Goal: Task Accomplishment & Management: Use online tool/utility

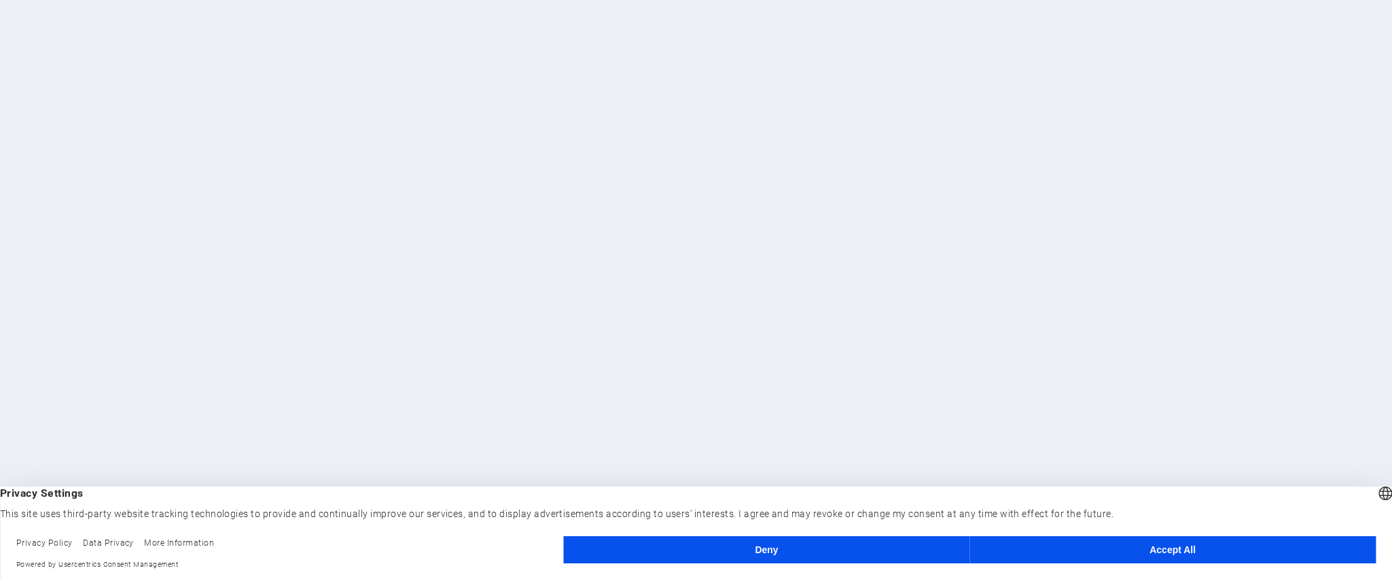
click at [1136, 546] on button "Accept All" at bounding box center [1172, 549] width 406 height 27
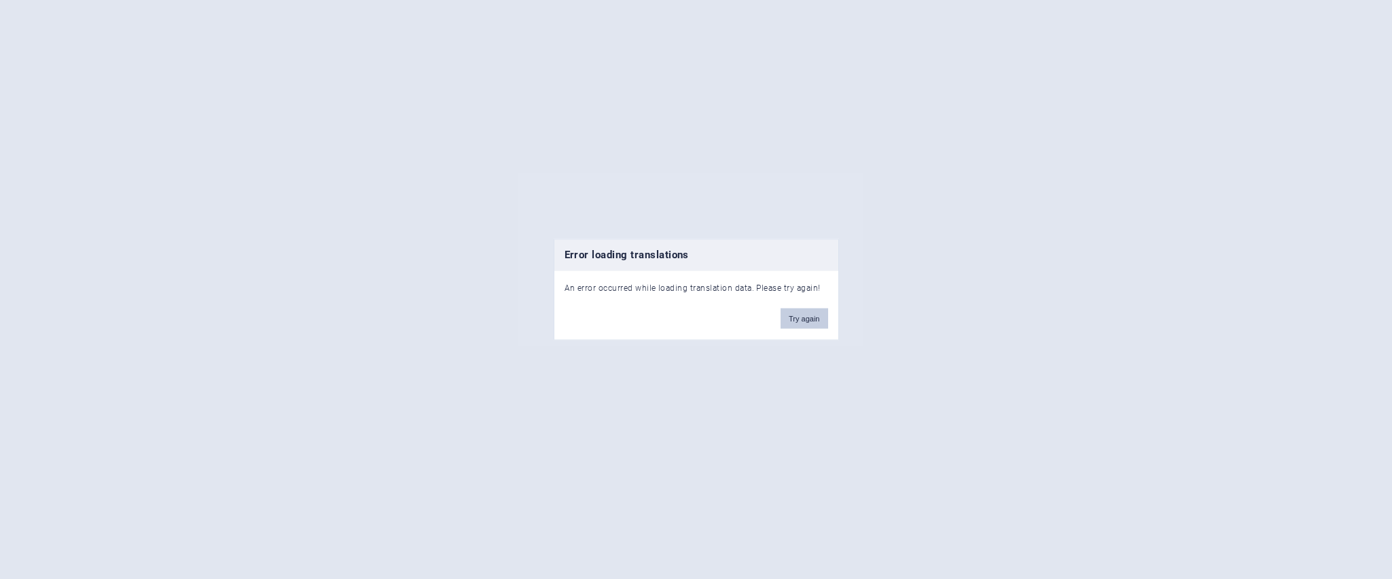
click at [802, 318] on button "Try again" at bounding box center [804, 318] width 47 height 20
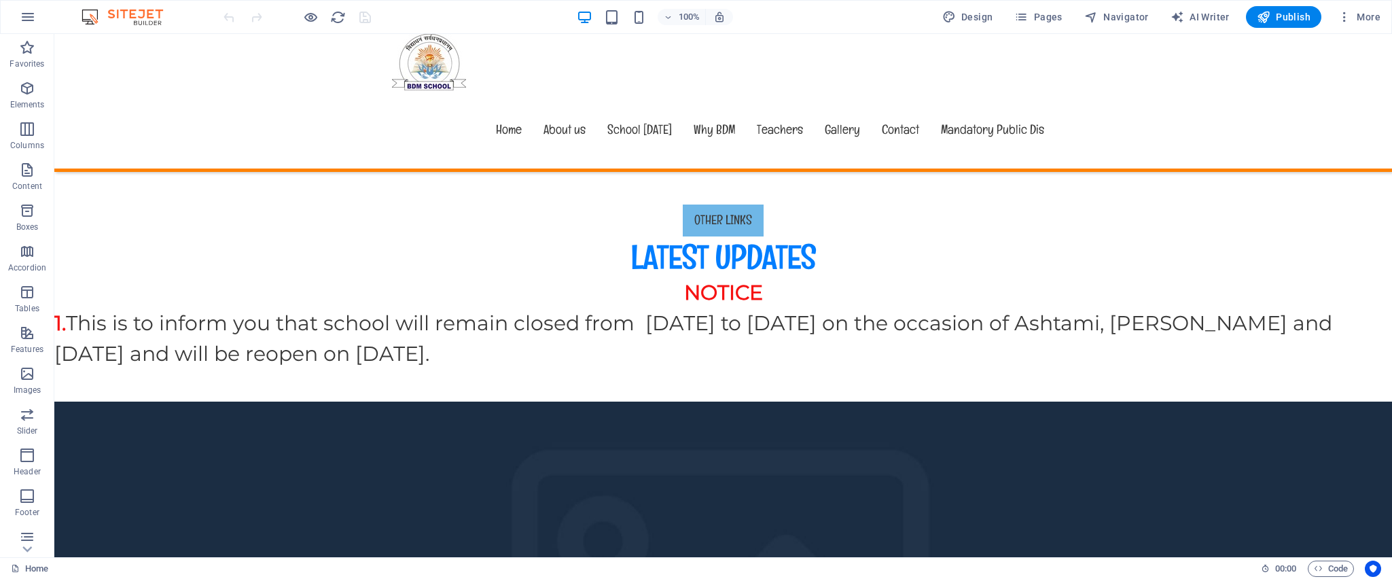
scroll to position [516, 0]
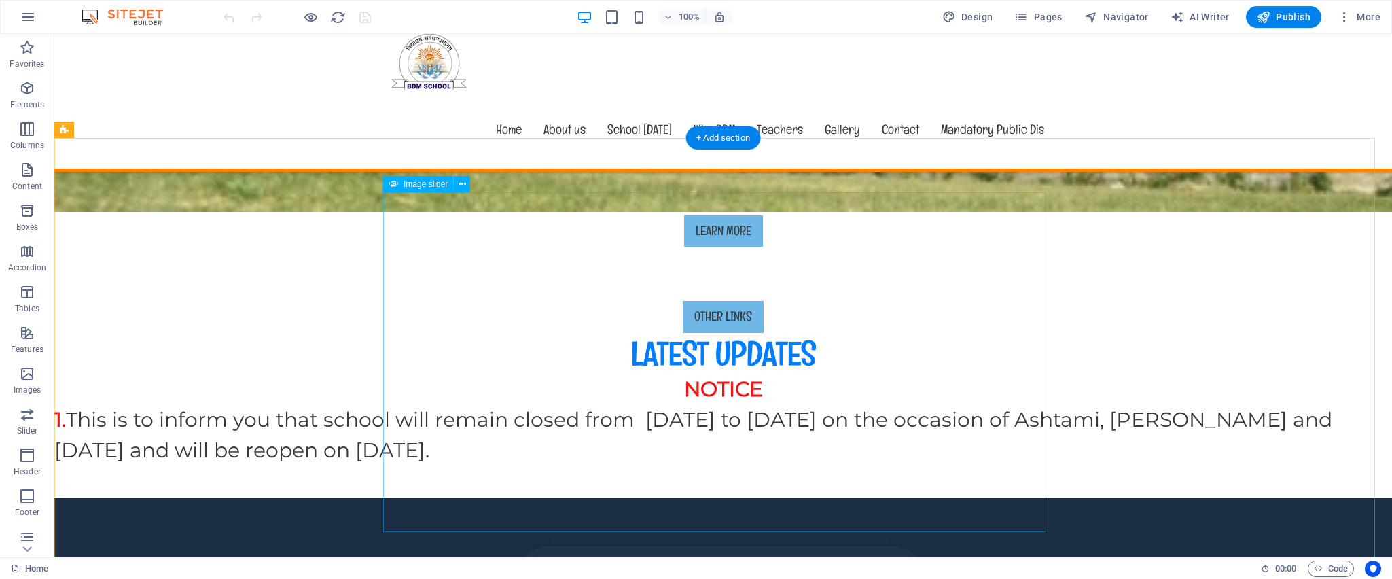
select select "px"
select select "ms"
select select "s"
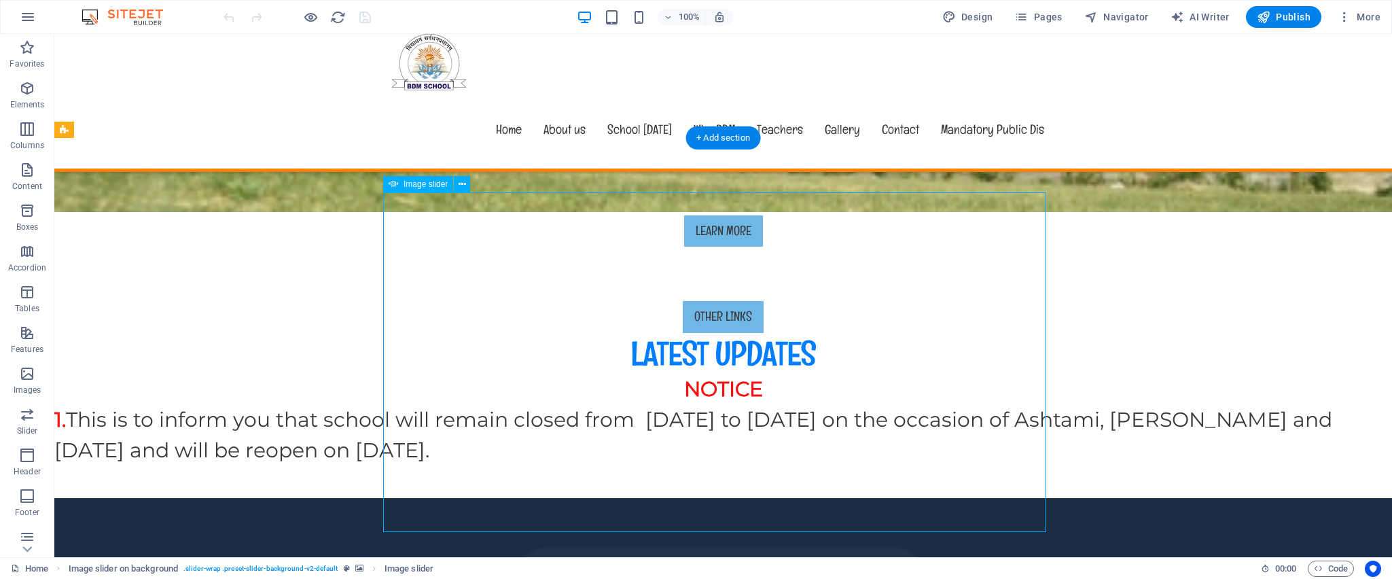
select select "progressive"
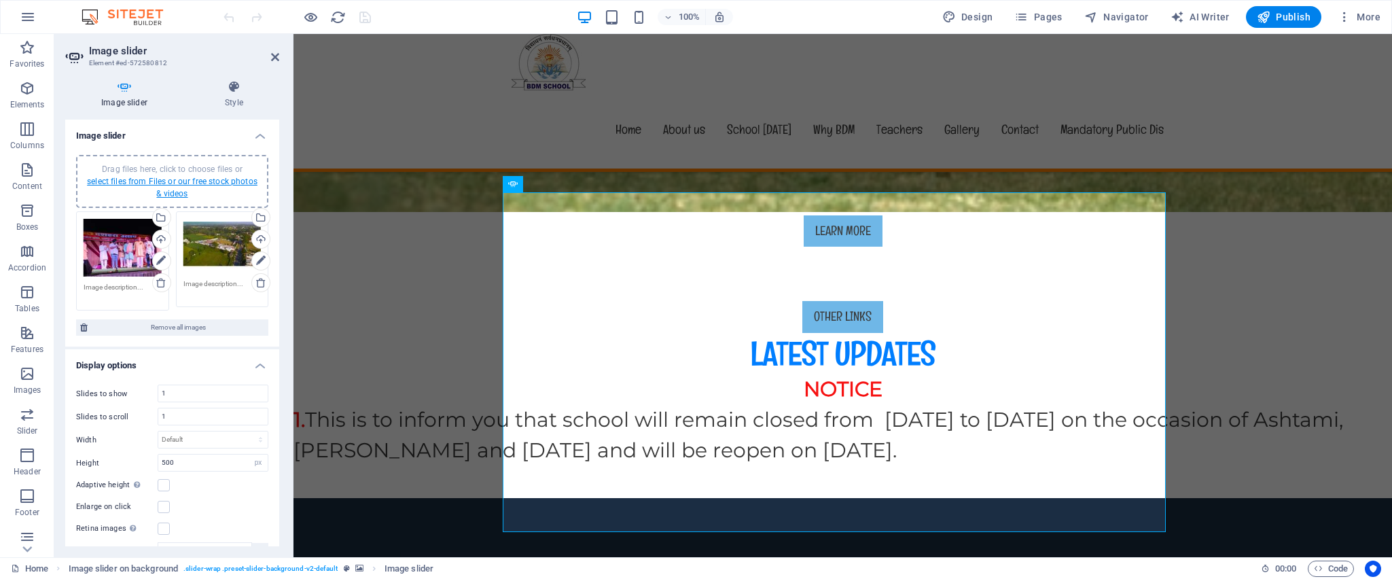
click at [190, 181] on link "select files from Files or our free stock photos & videos" at bounding box center [172, 188] width 171 height 22
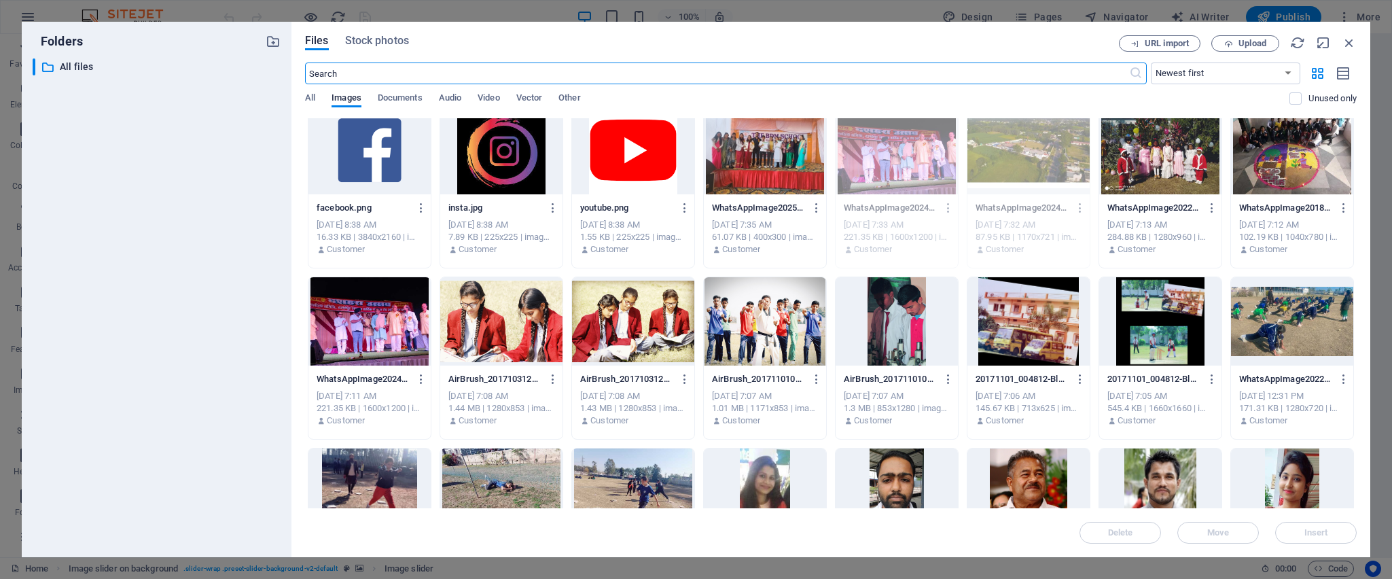
scroll to position [0, 0]
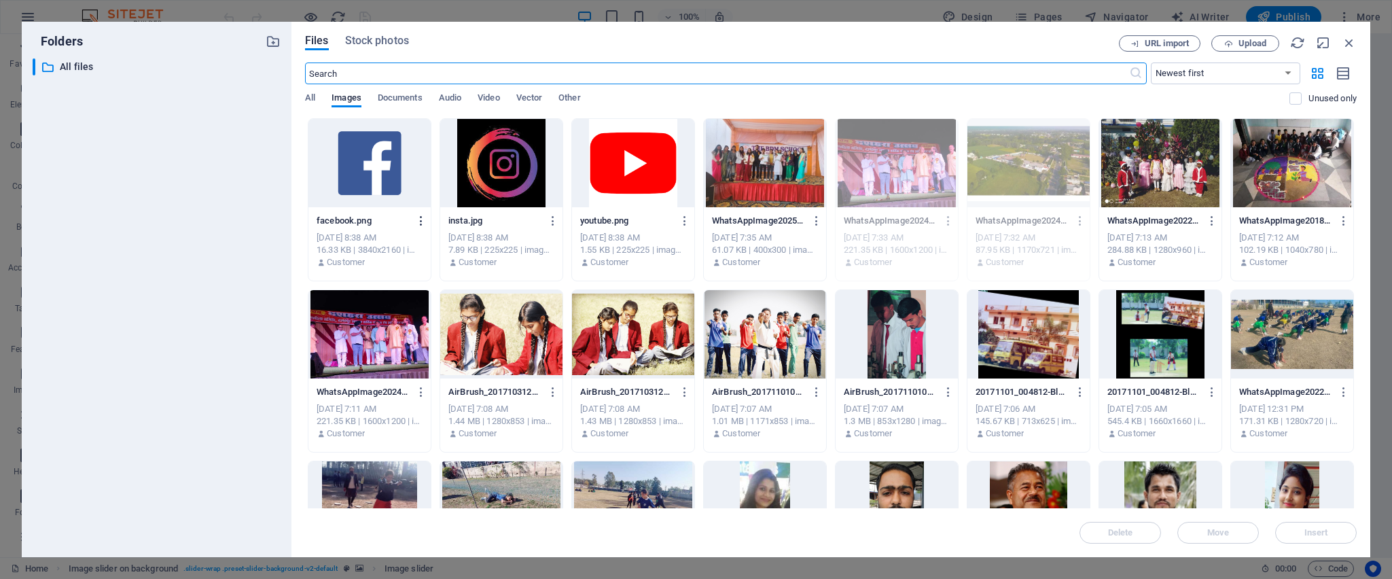
click at [420, 221] on icon "button" at bounding box center [421, 221] width 13 height 12
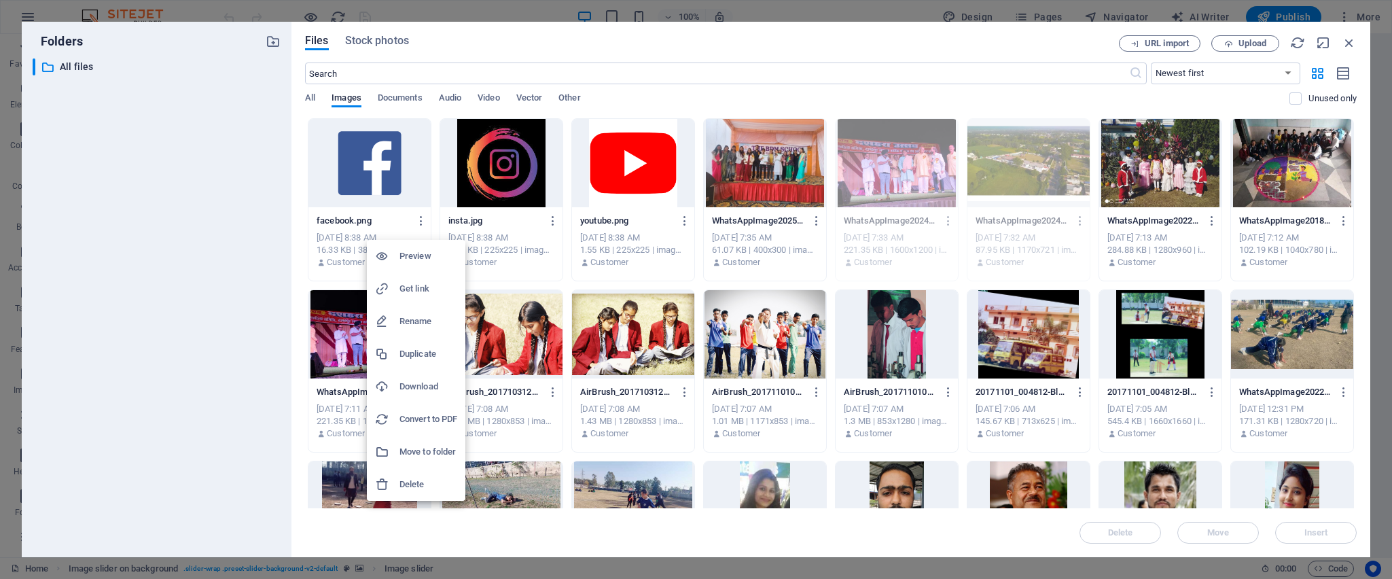
click at [410, 385] on h6 "Delete" at bounding box center [428, 484] width 58 height 16
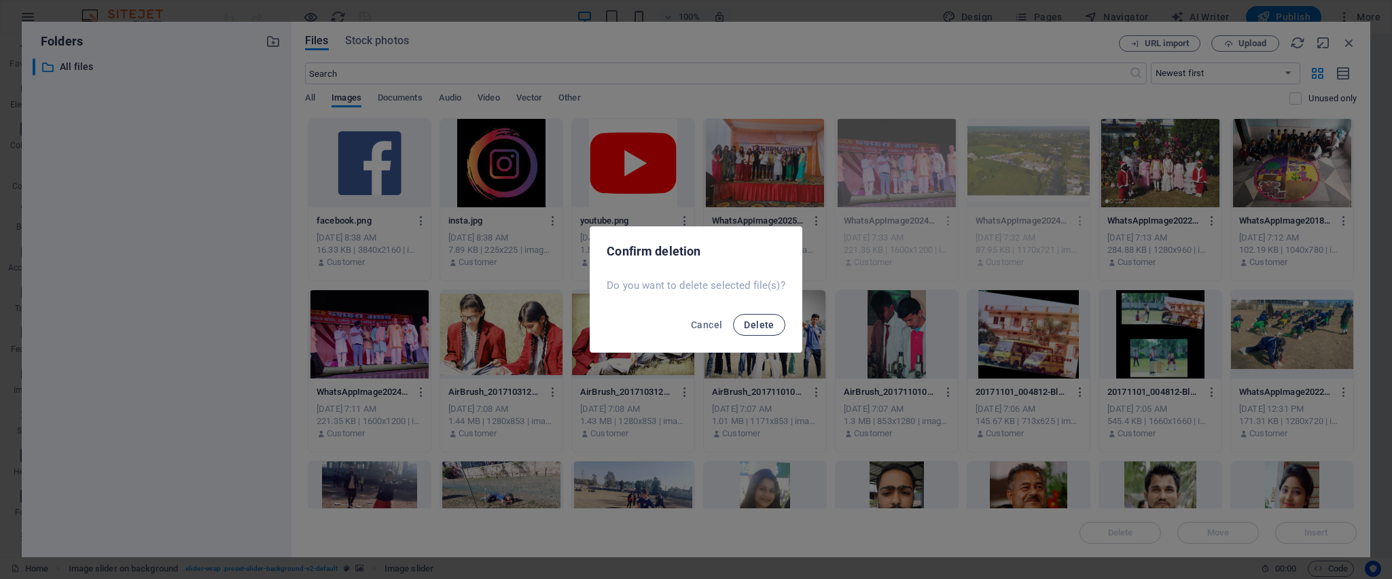
click at [758, 321] on span "Delete" at bounding box center [759, 324] width 30 height 11
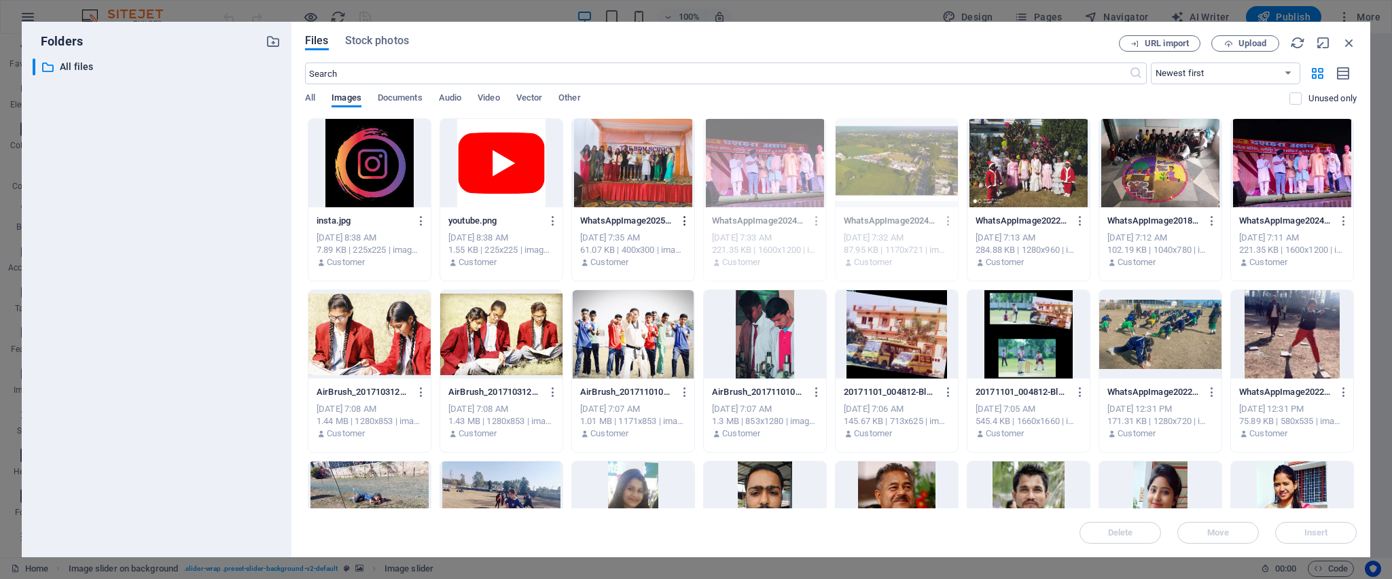
click at [679, 220] on icon "button" at bounding box center [685, 221] width 13 height 12
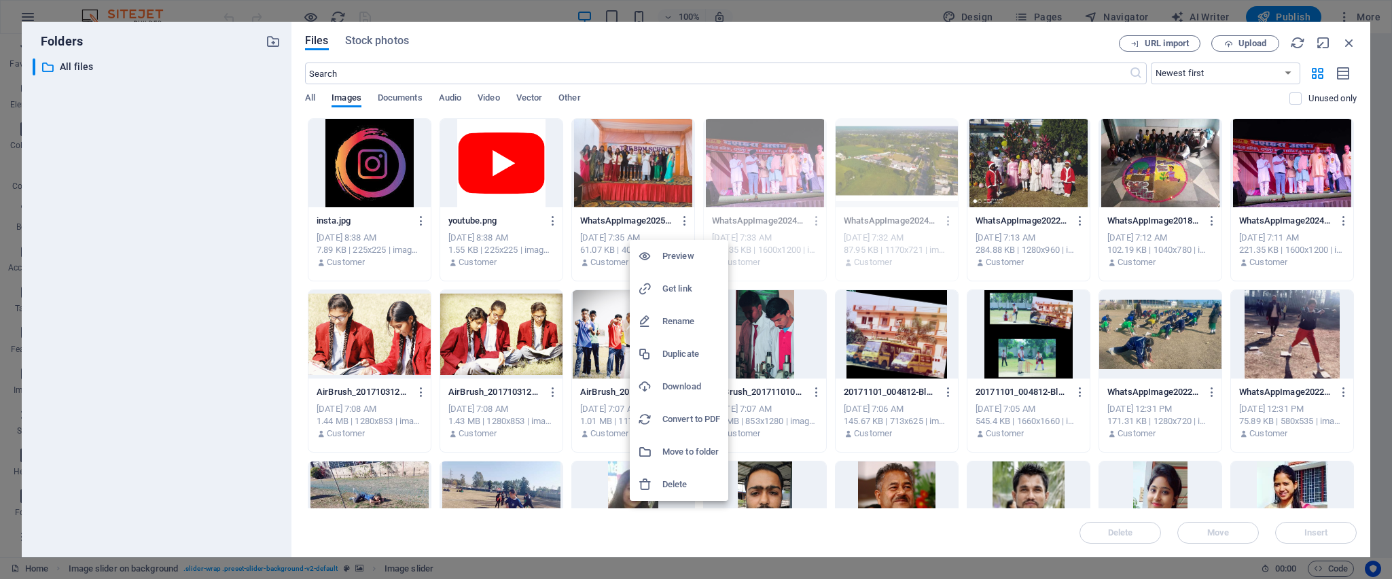
click at [658, 385] on div at bounding box center [650, 485] width 24 height 14
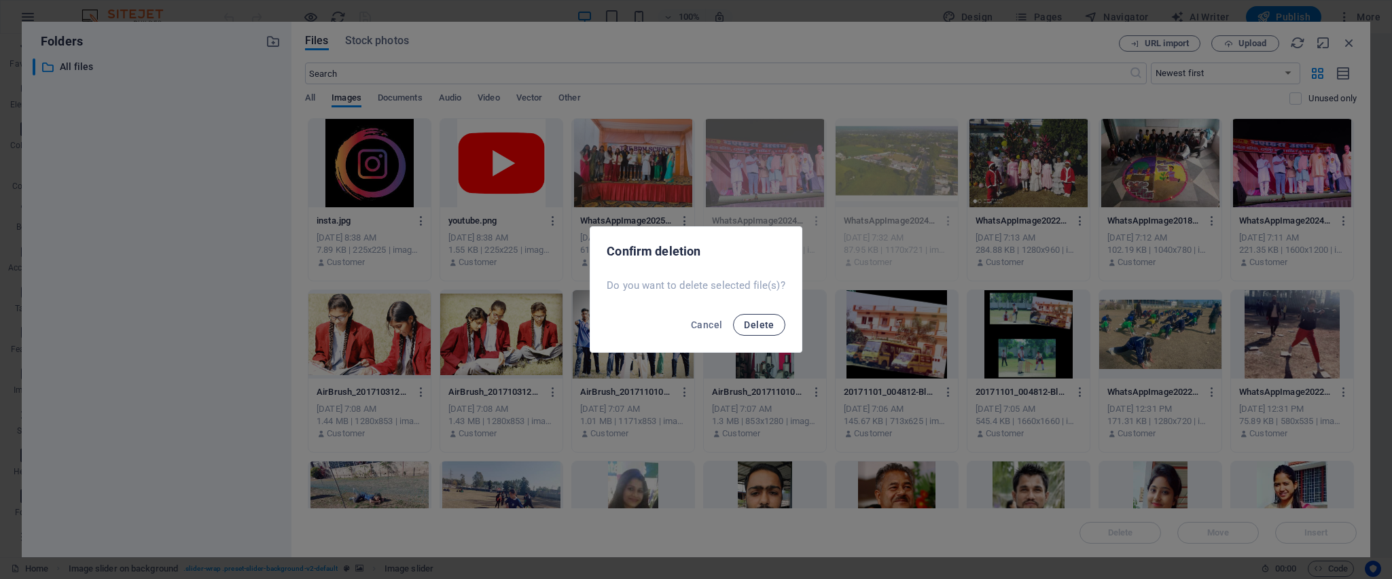
click at [751, 321] on span "Delete" at bounding box center [759, 324] width 30 height 11
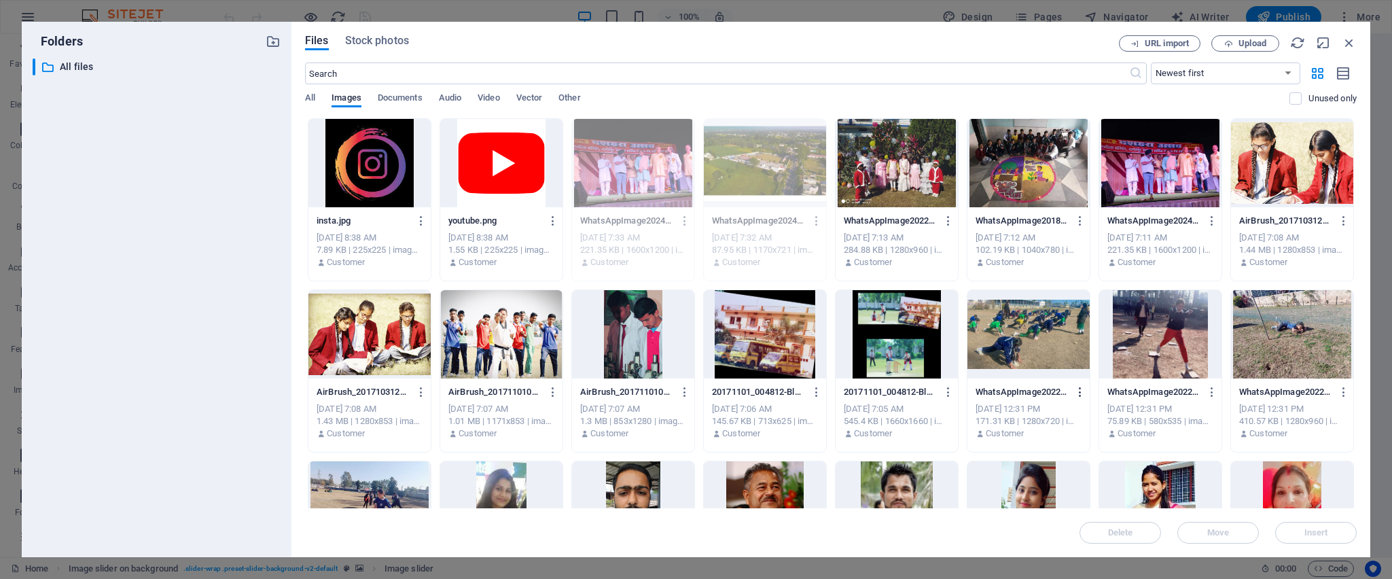
click at [927, 385] on icon "button" at bounding box center [1080, 392] width 13 height 12
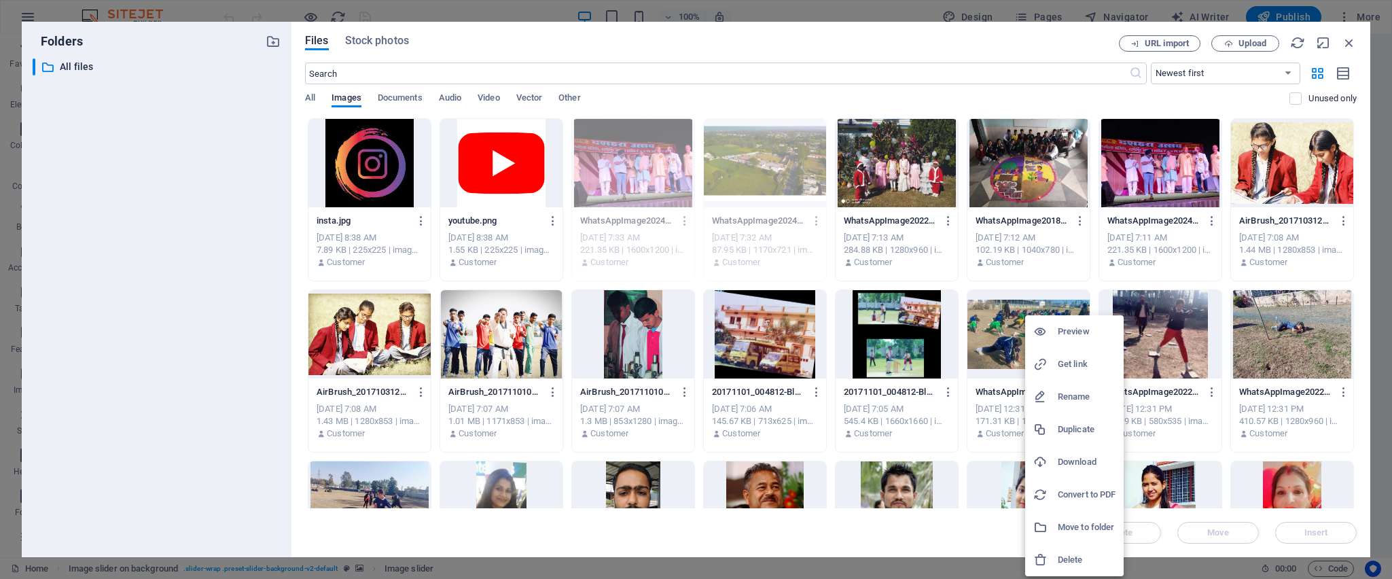
click at [927, 385] on li "Delete" at bounding box center [1074, 559] width 99 height 33
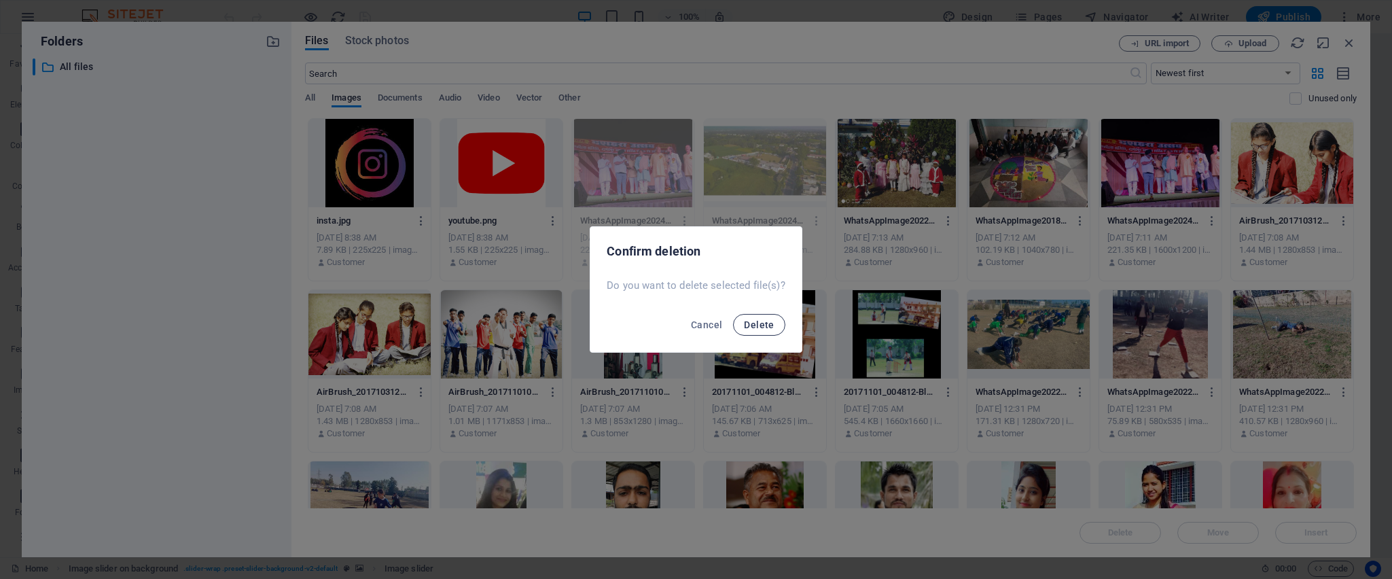
click at [773, 327] on button "Delete" at bounding box center [759, 325] width 52 height 22
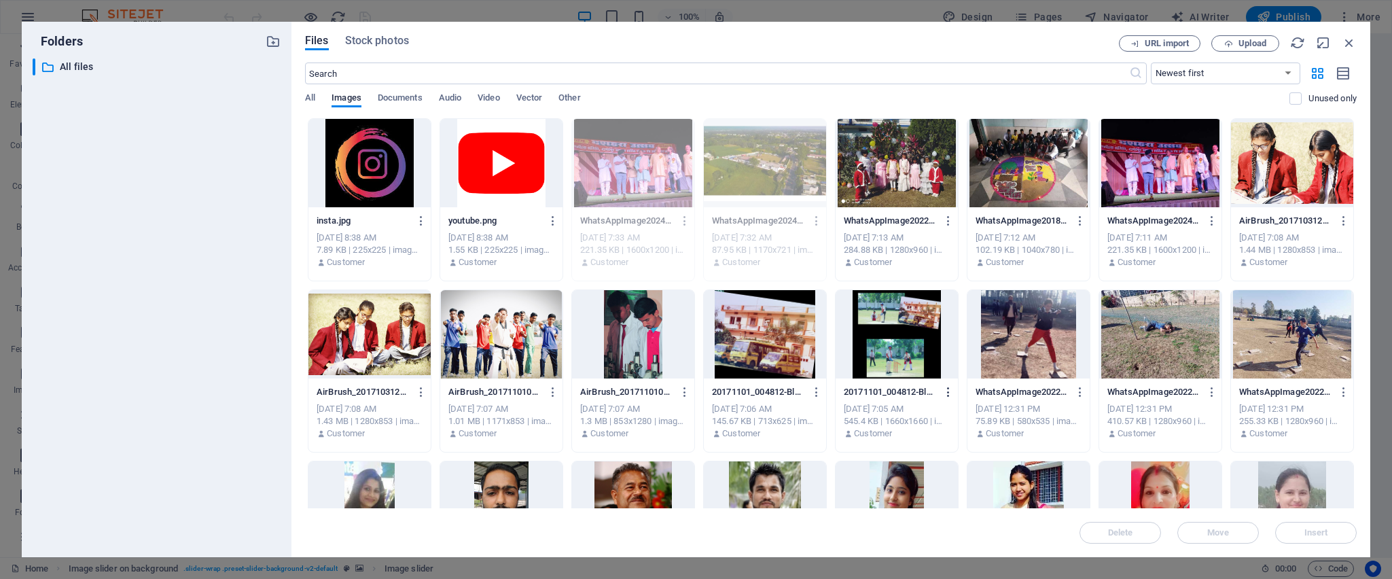
click at [927, 385] on icon "button" at bounding box center [948, 392] width 13 height 12
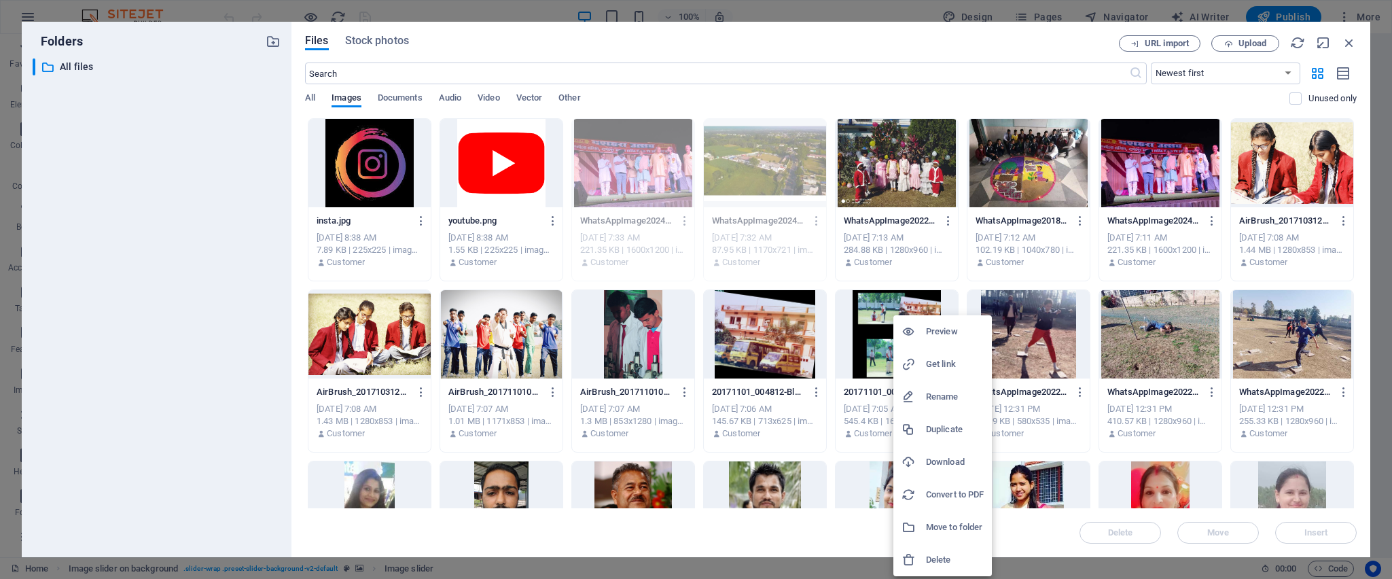
click at [926, 385] on h6 "Delete" at bounding box center [955, 560] width 58 height 16
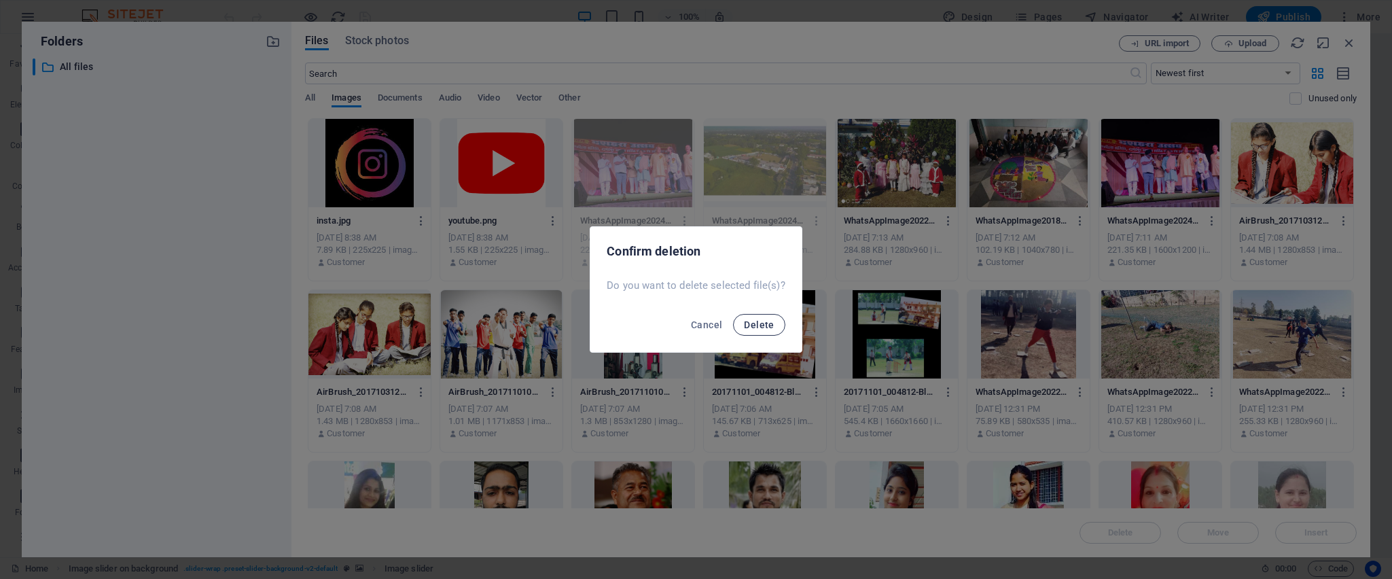
click at [756, 325] on span "Delete" at bounding box center [759, 324] width 30 height 11
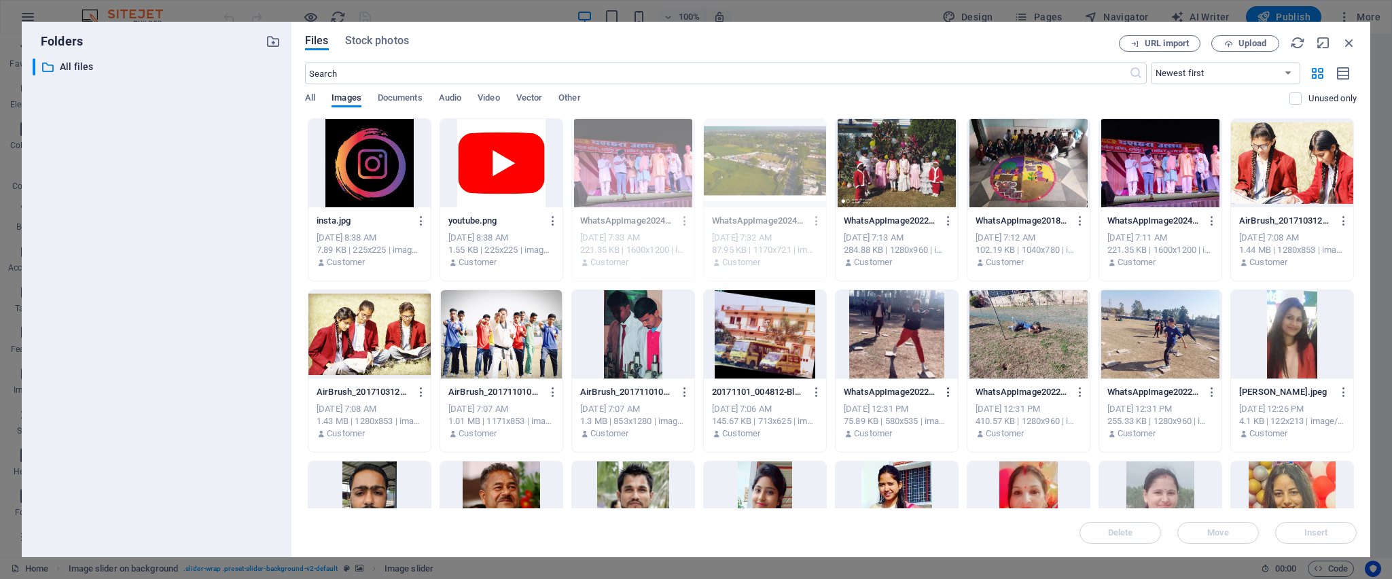
click at [927, 385] on icon "button" at bounding box center [948, 392] width 13 height 12
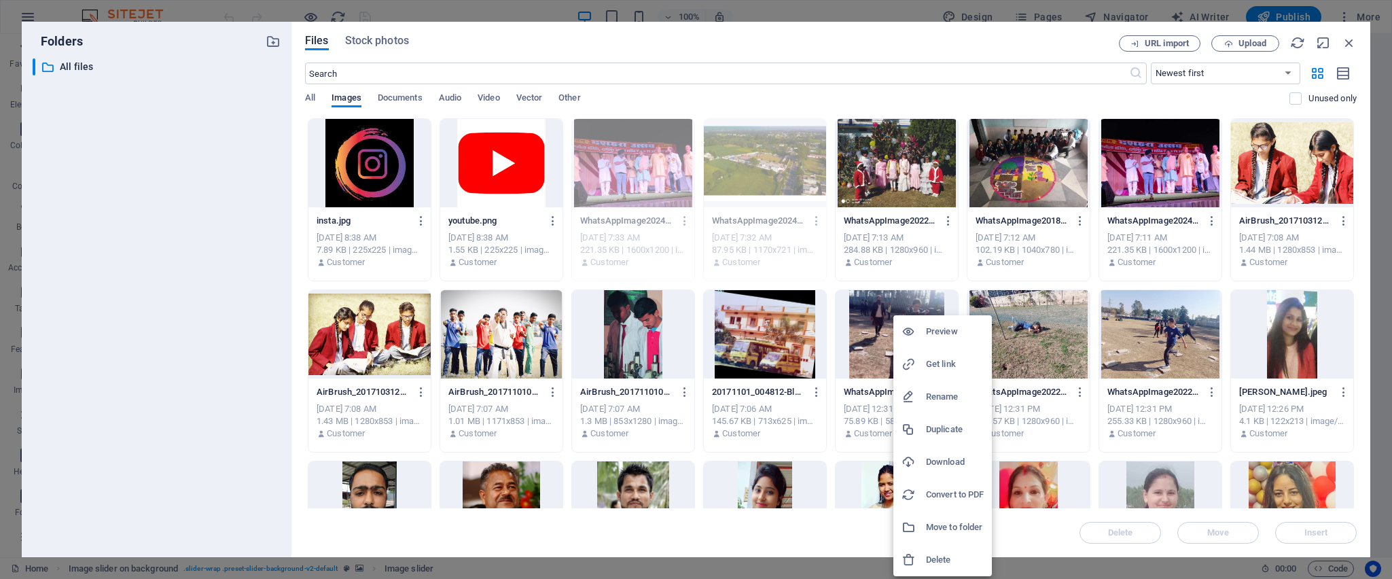
click at [927, 385] on h6 "Delete" at bounding box center [955, 560] width 58 height 16
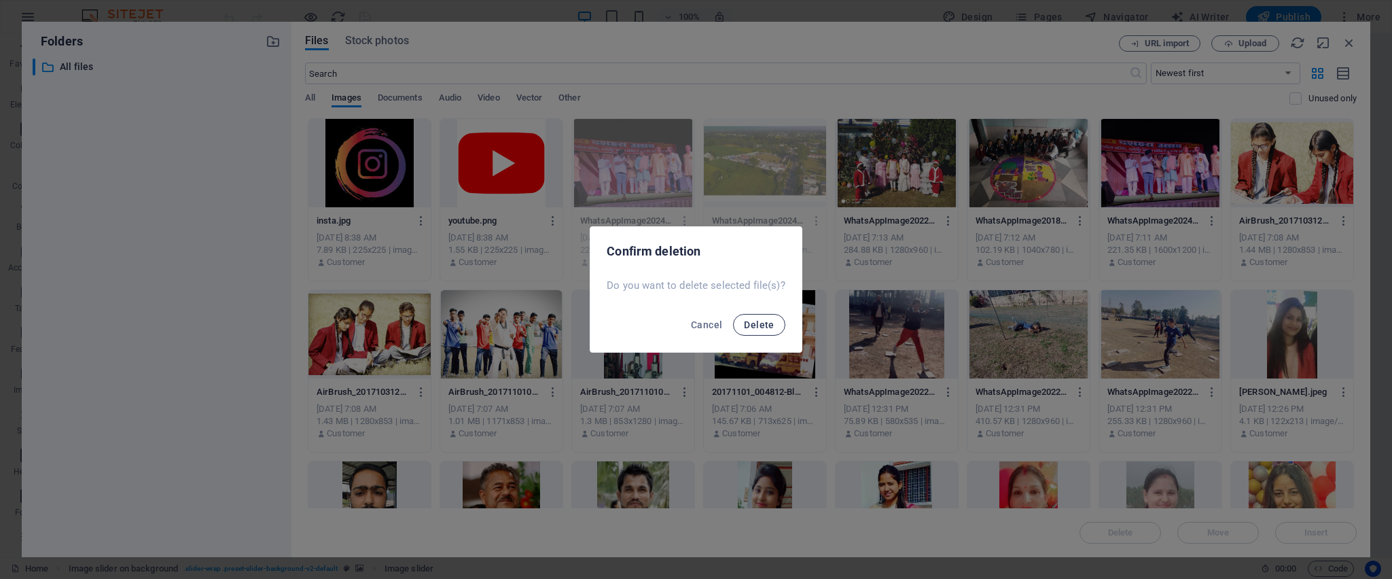
click at [750, 323] on span "Delete" at bounding box center [759, 324] width 30 height 11
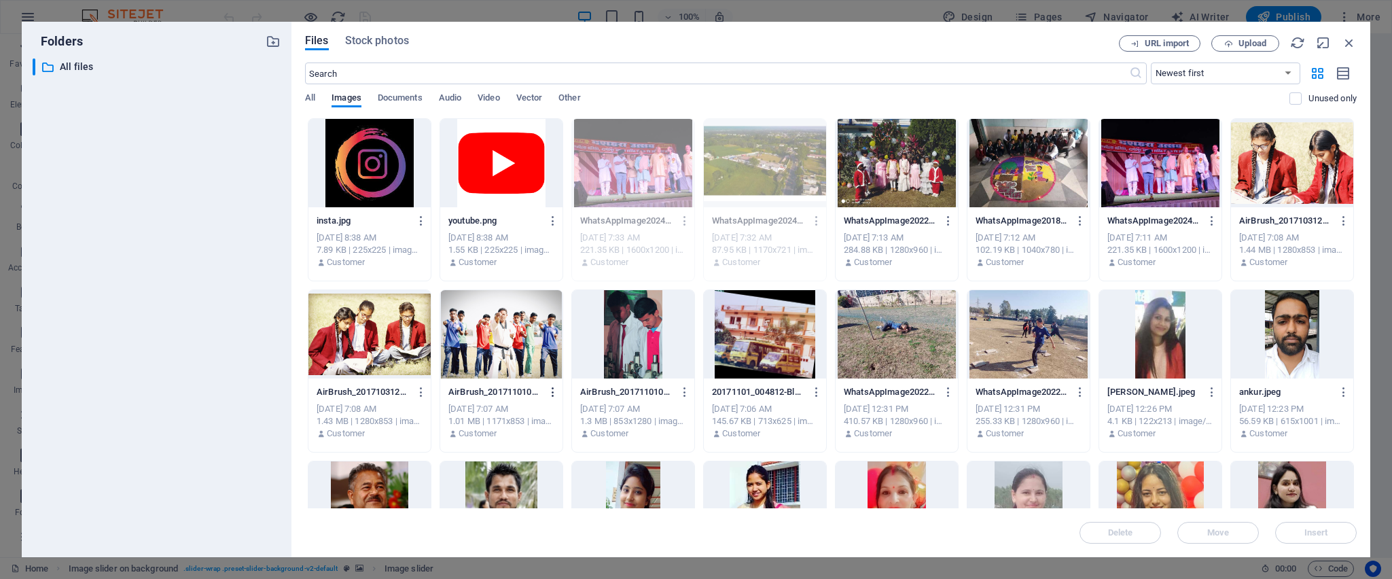
click at [551, 385] on icon "button" at bounding box center [553, 392] width 13 height 12
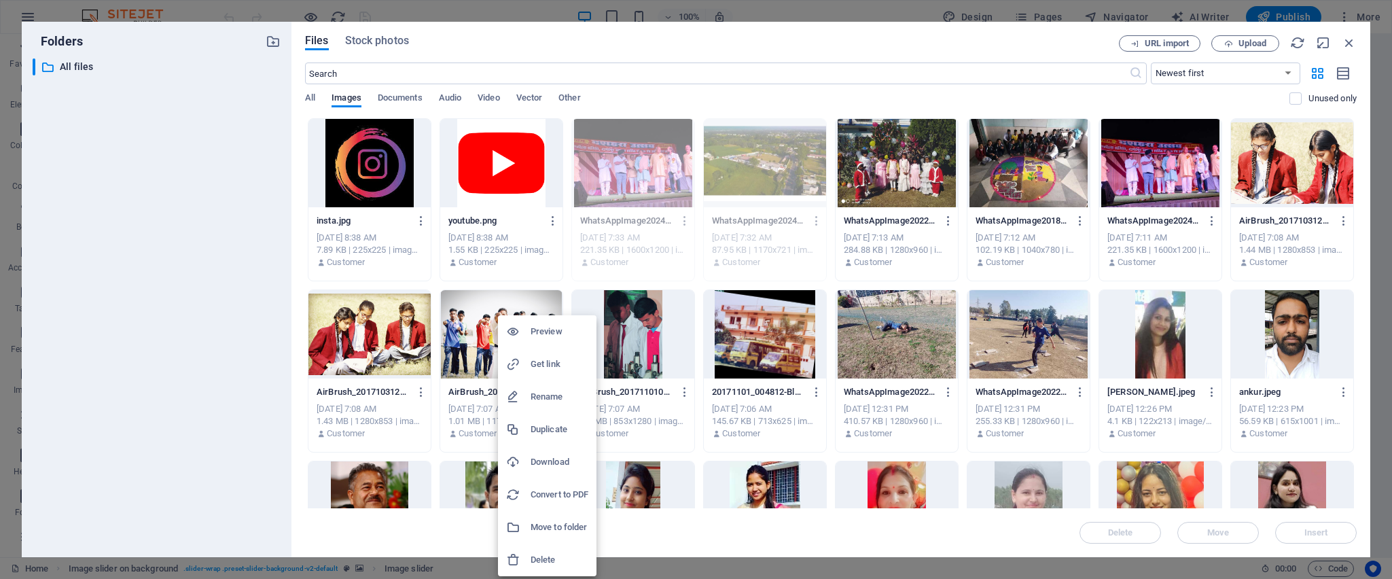
click at [541, 385] on h6 "Delete" at bounding box center [560, 560] width 58 height 16
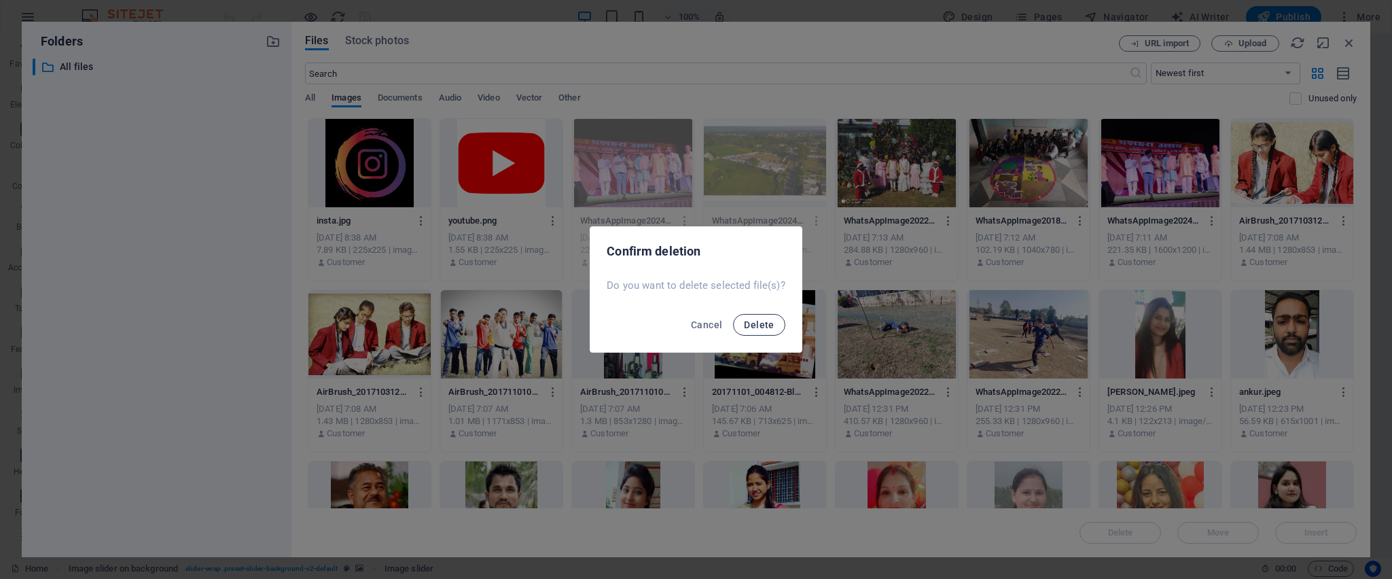
click at [744, 332] on button "Delete" at bounding box center [759, 325] width 52 height 22
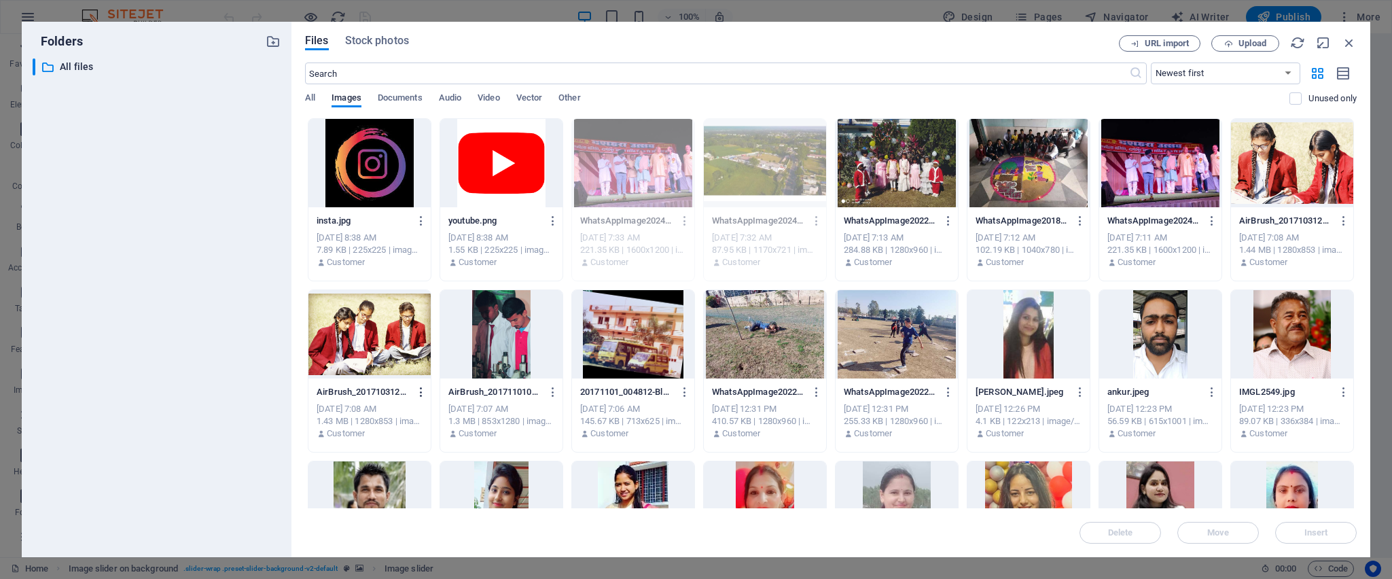
click at [418, 385] on icon "button" at bounding box center [421, 392] width 13 height 12
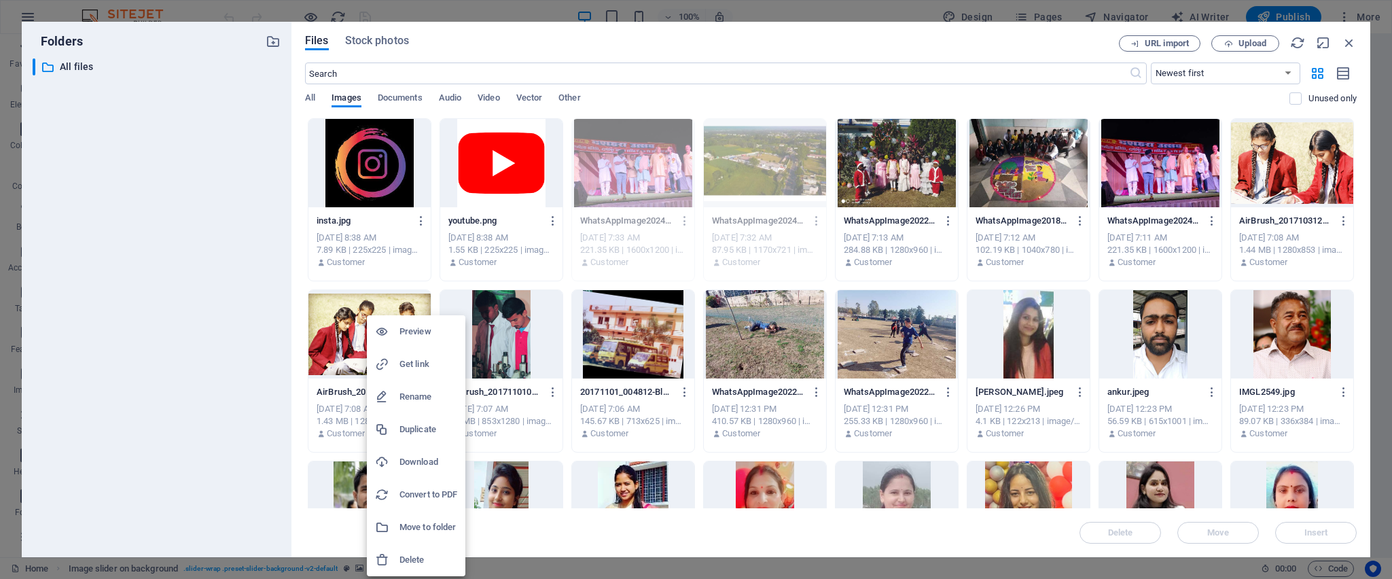
click at [412, 385] on h6 "Delete" at bounding box center [428, 560] width 58 height 16
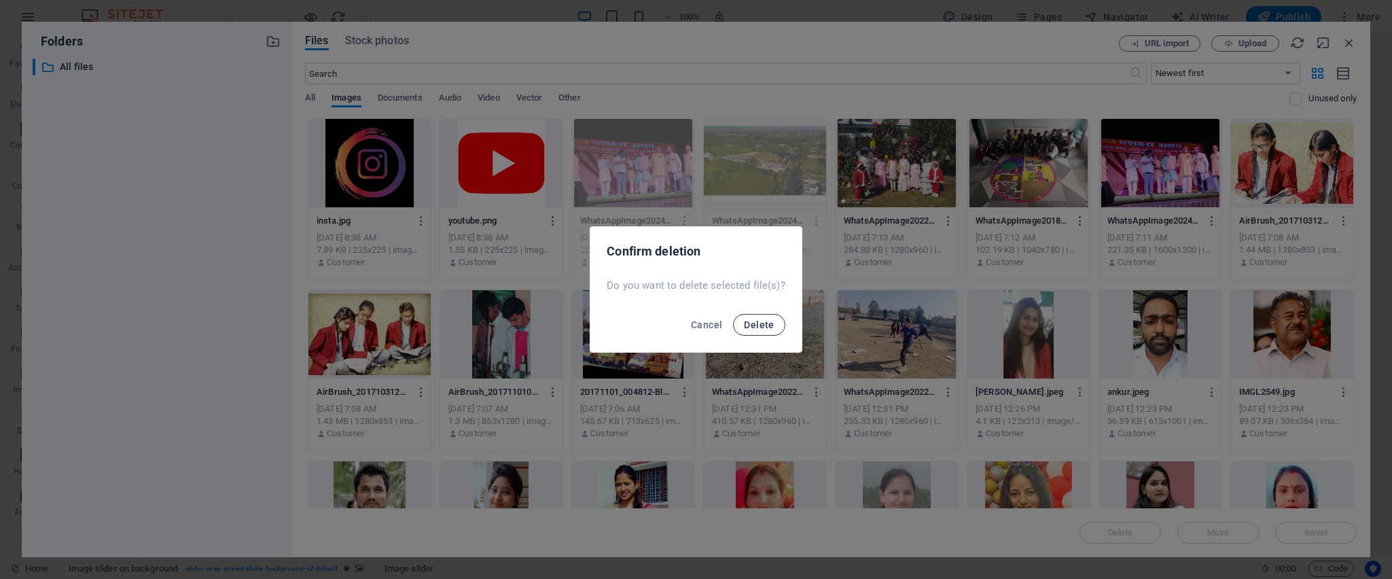
click at [757, 332] on button "Delete" at bounding box center [759, 325] width 52 height 22
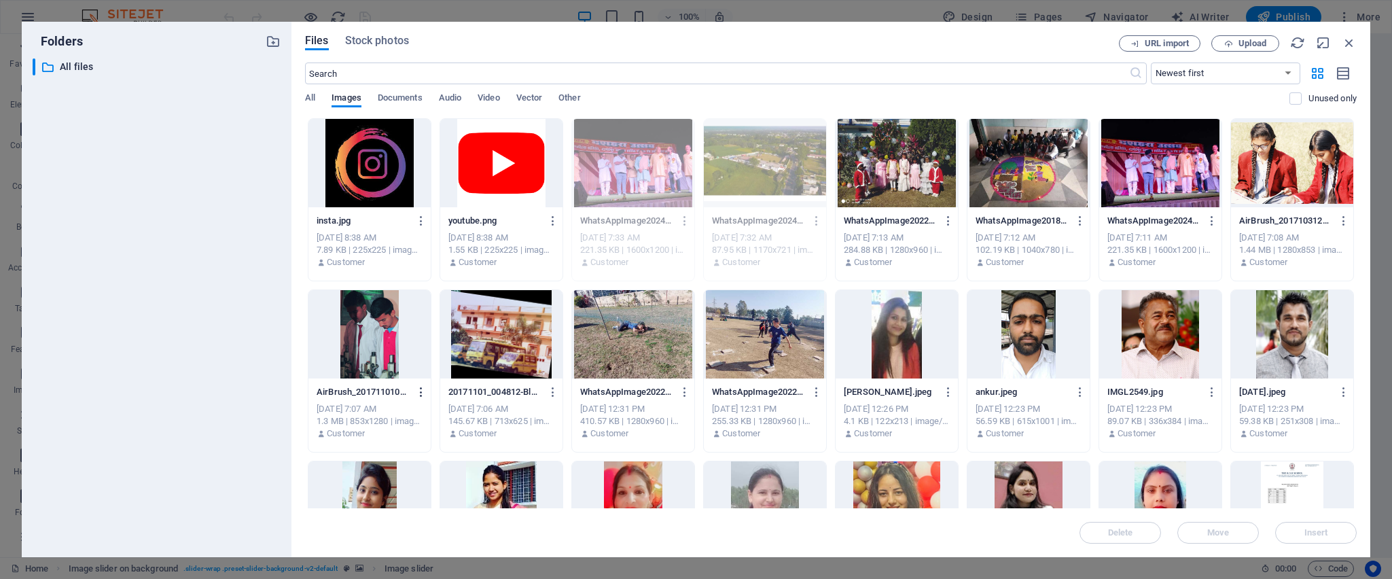
click at [416, 385] on icon "button" at bounding box center [421, 392] width 13 height 12
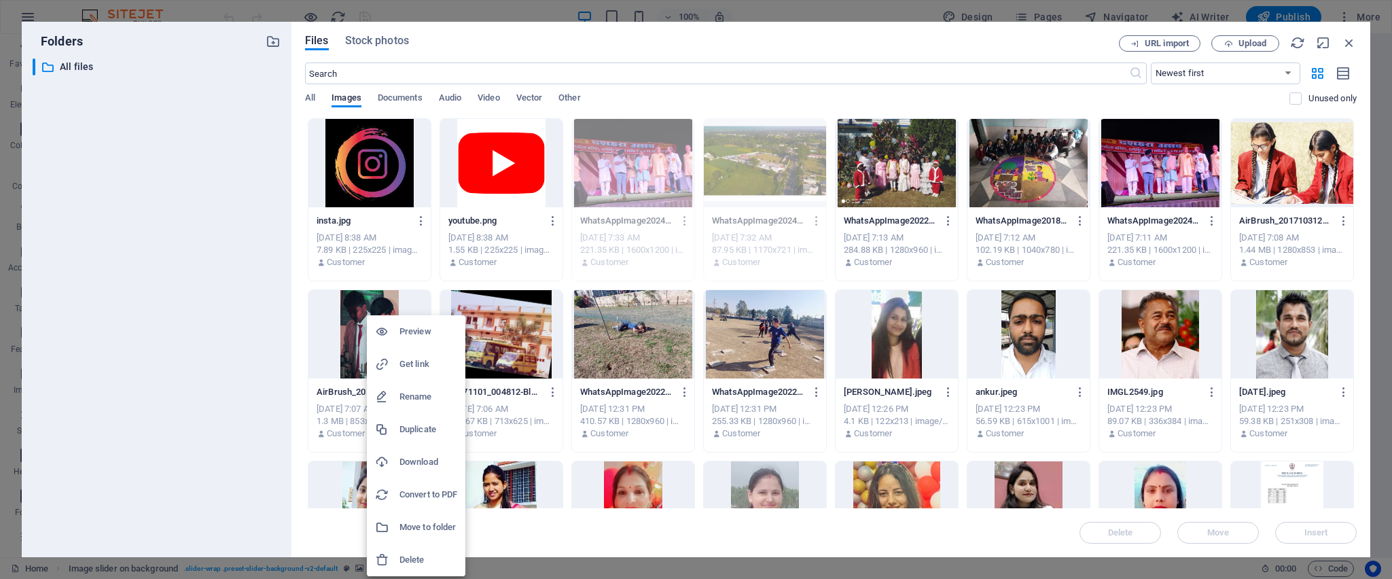
click at [404, 385] on h6 "Delete" at bounding box center [428, 560] width 58 height 16
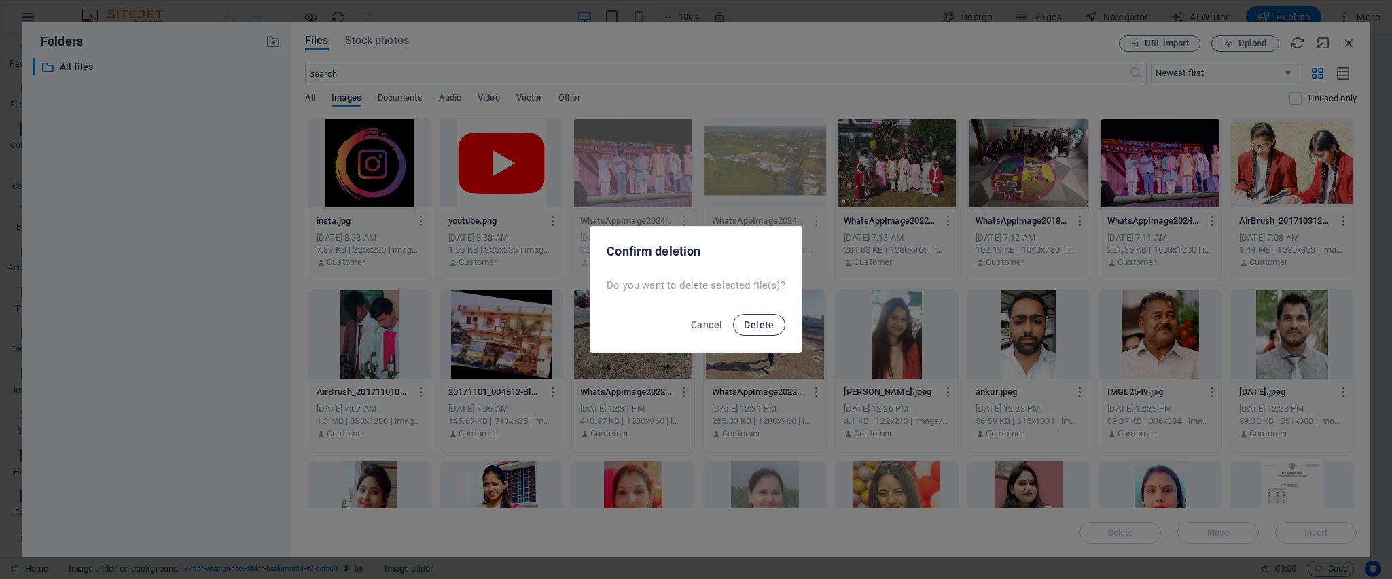
click at [748, 325] on span "Delete" at bounding box center [759, 324] width 30 height 11
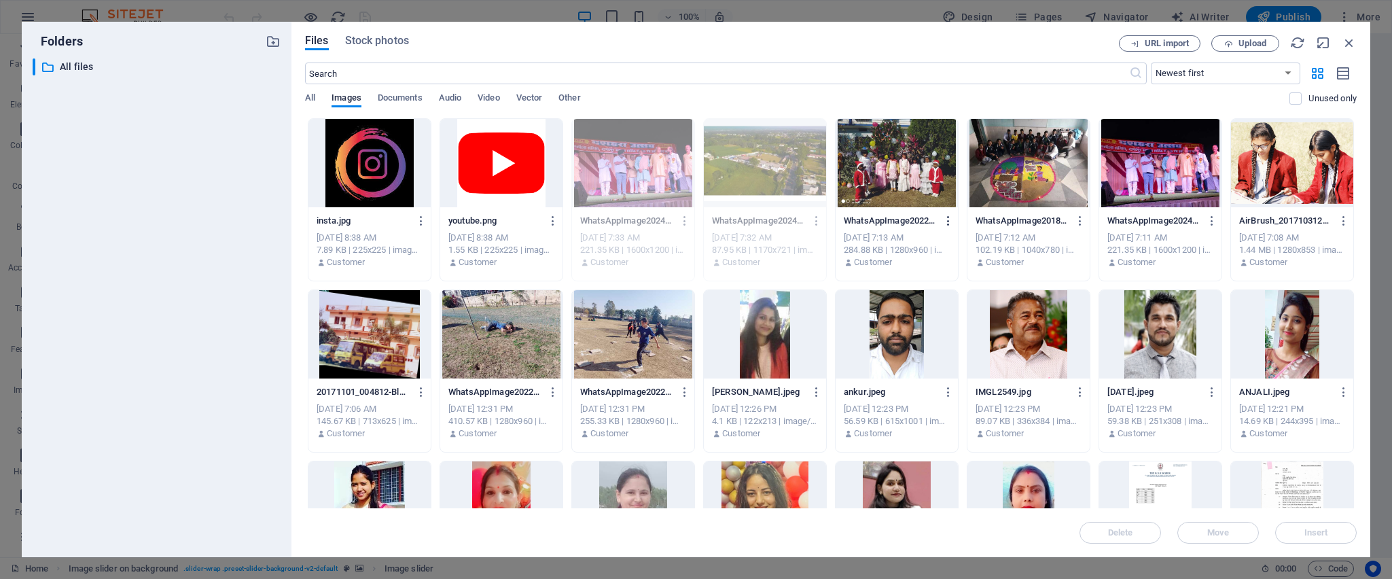
click at [927, 220] on icon "button" at bounding box center [948, 221] width 13 height 12
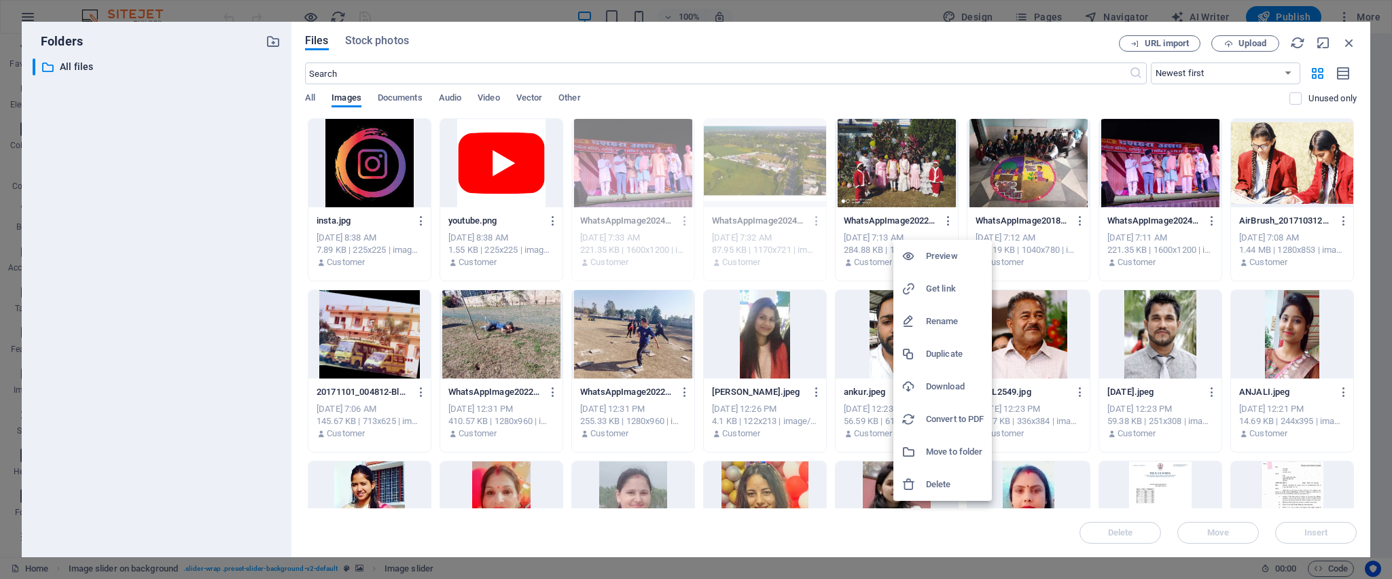
click at [920, 385] on div at bounding box center [913, 485] width 24 height 14
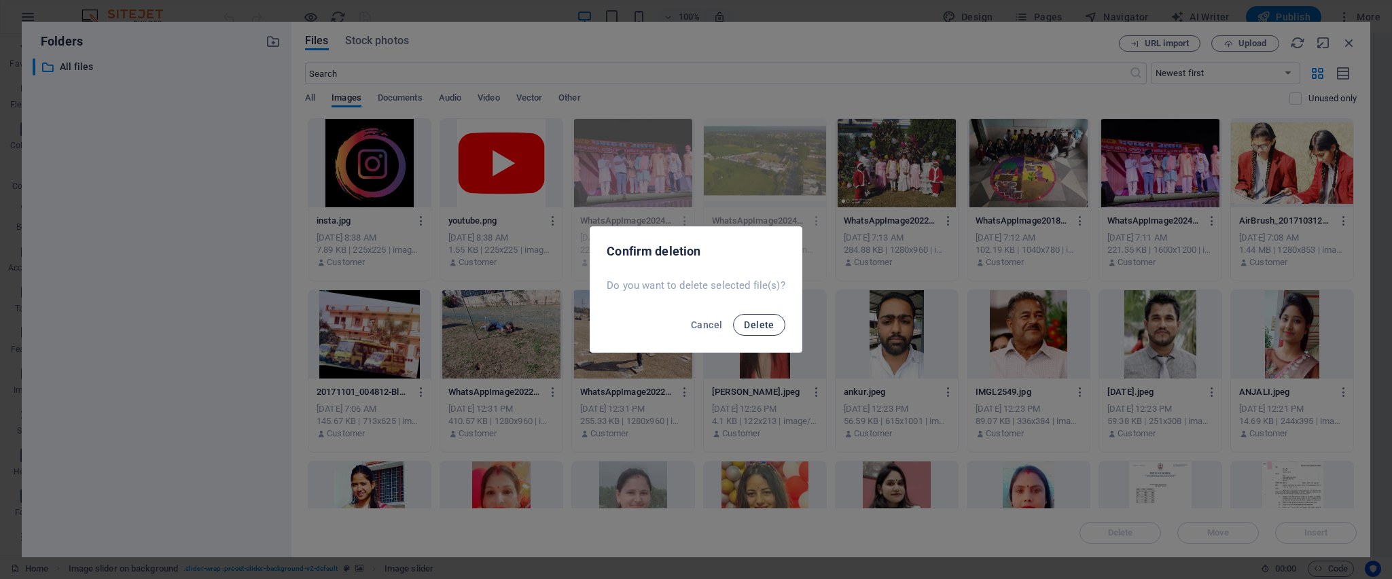
click at [753, 325] on span "Delete" at bounding box center [759, 324] width 30 height 11
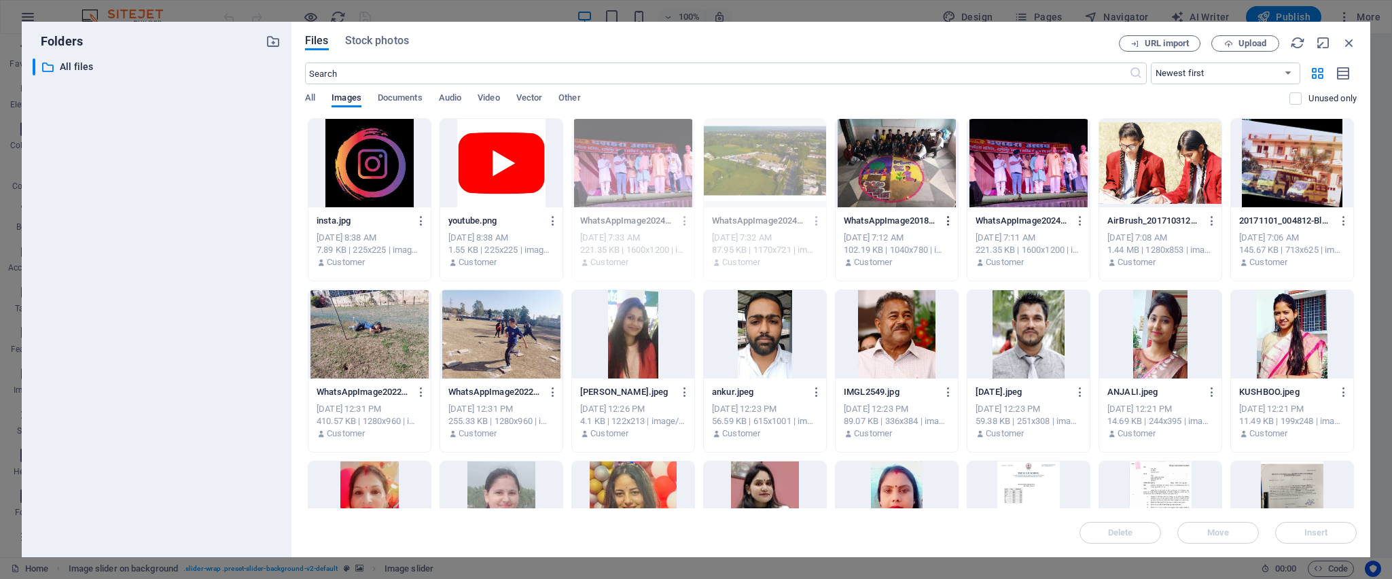
click at [927, 219] on icon "button" at bounding box center [948, 221] width 13 height 12
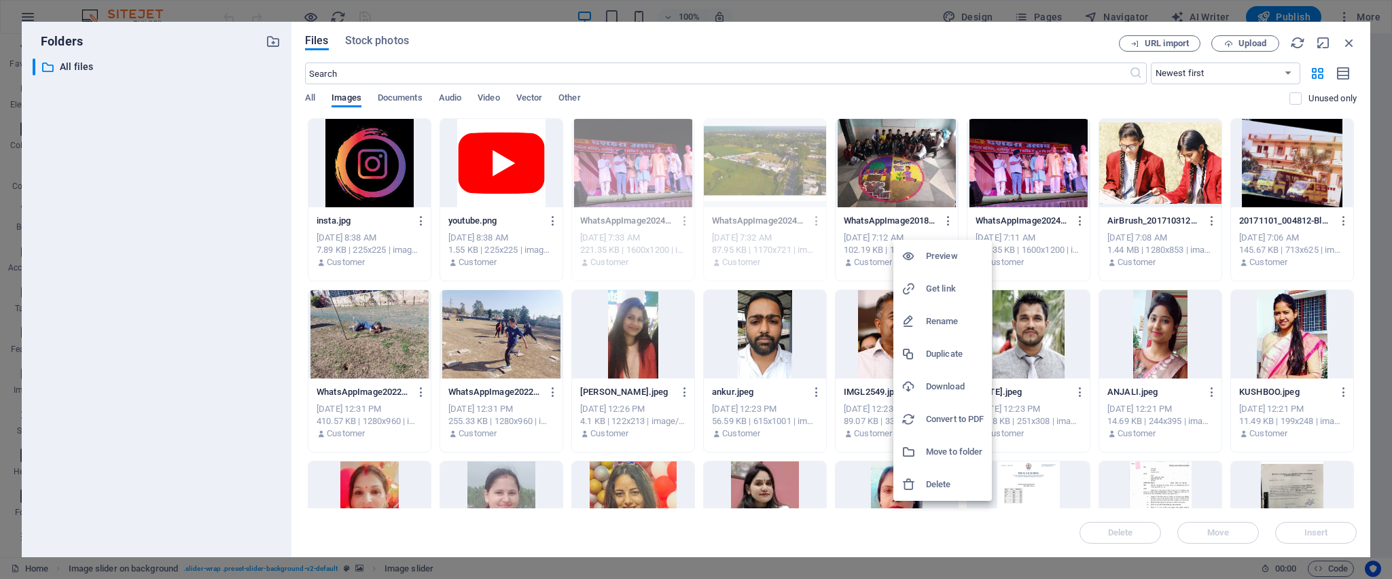
click at [915, 385] on icon at bounding box center [908, 485] width 14 height 14
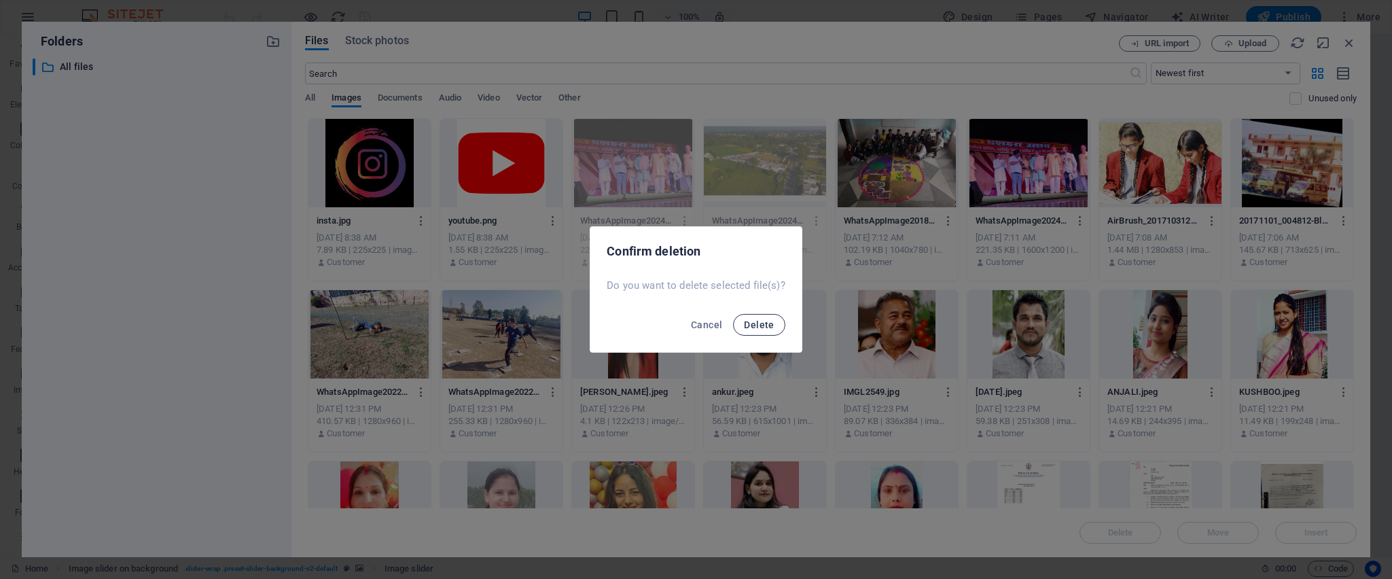
click at [763, 322] on span "Delete" at bounding box center [759, 324] width 30 height 11
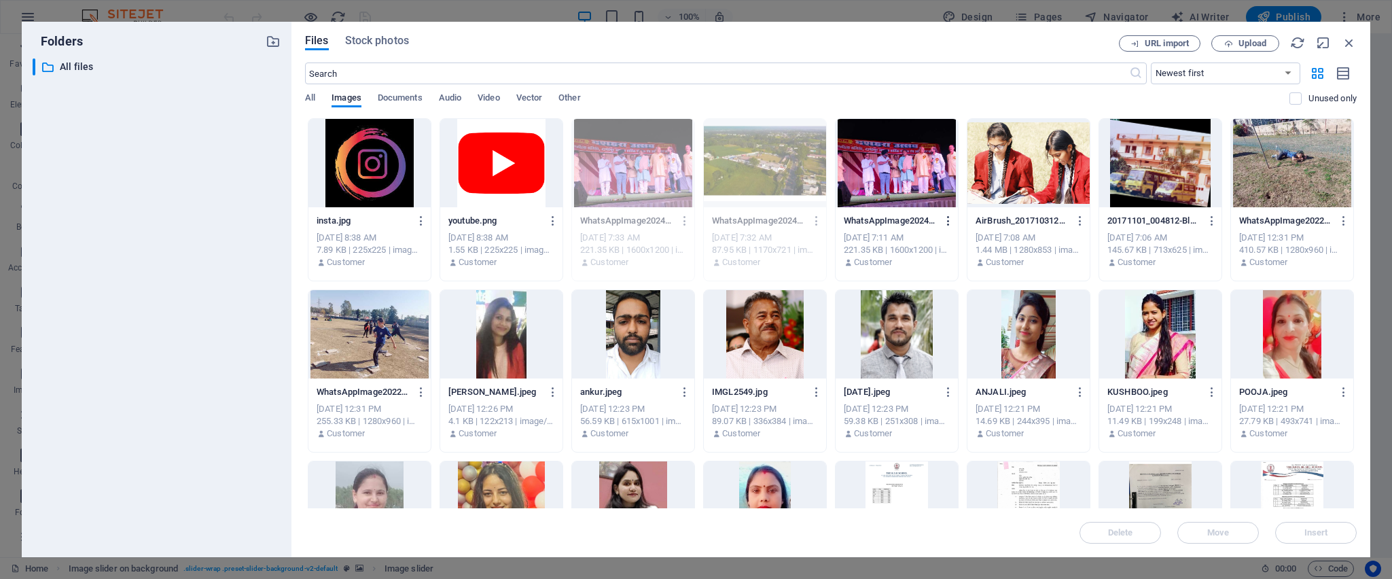
click at [927, 220] on icon "button" at bounding box center [948, 221] width 13 height 12
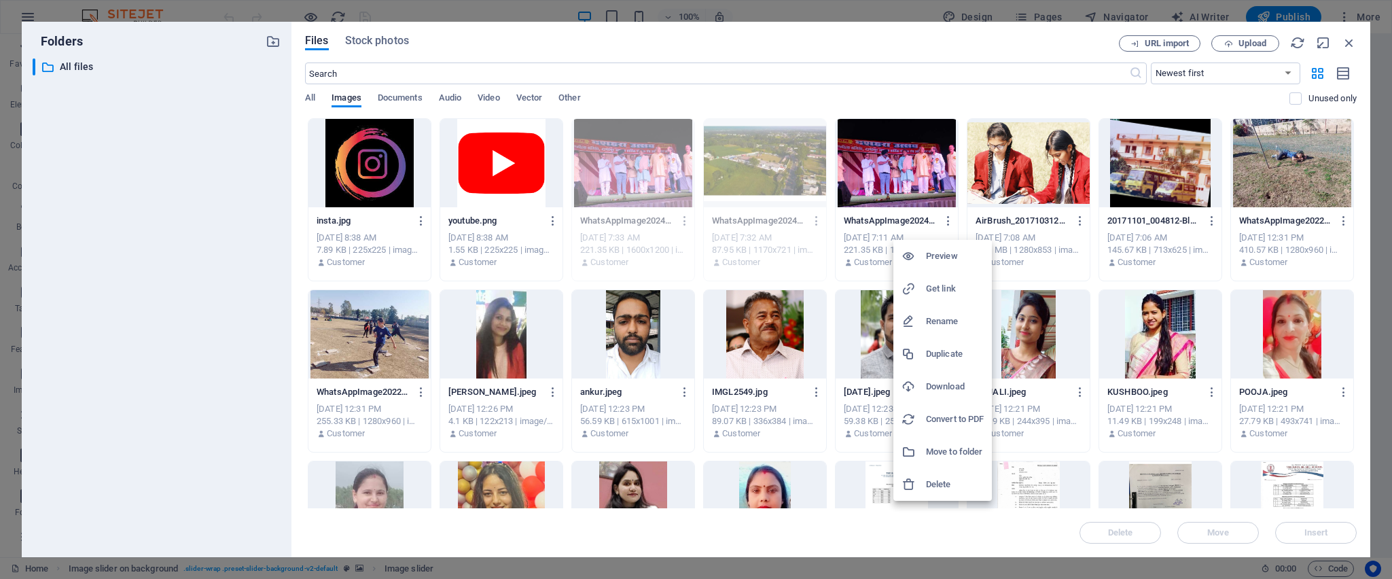
click at [927, 385] on h6 "Delete" at bounding box center [955, 484] width 58 height 16
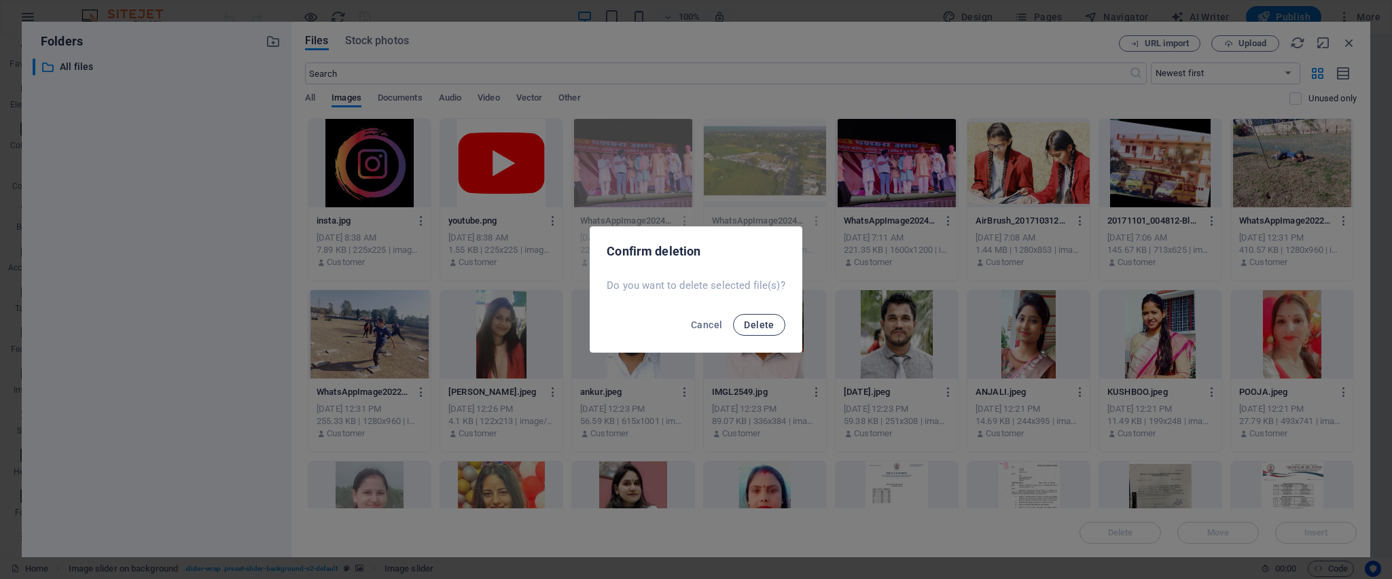
click at [766, 319] on span "Delete" at bounding box center [759, 324] width 30 height 11
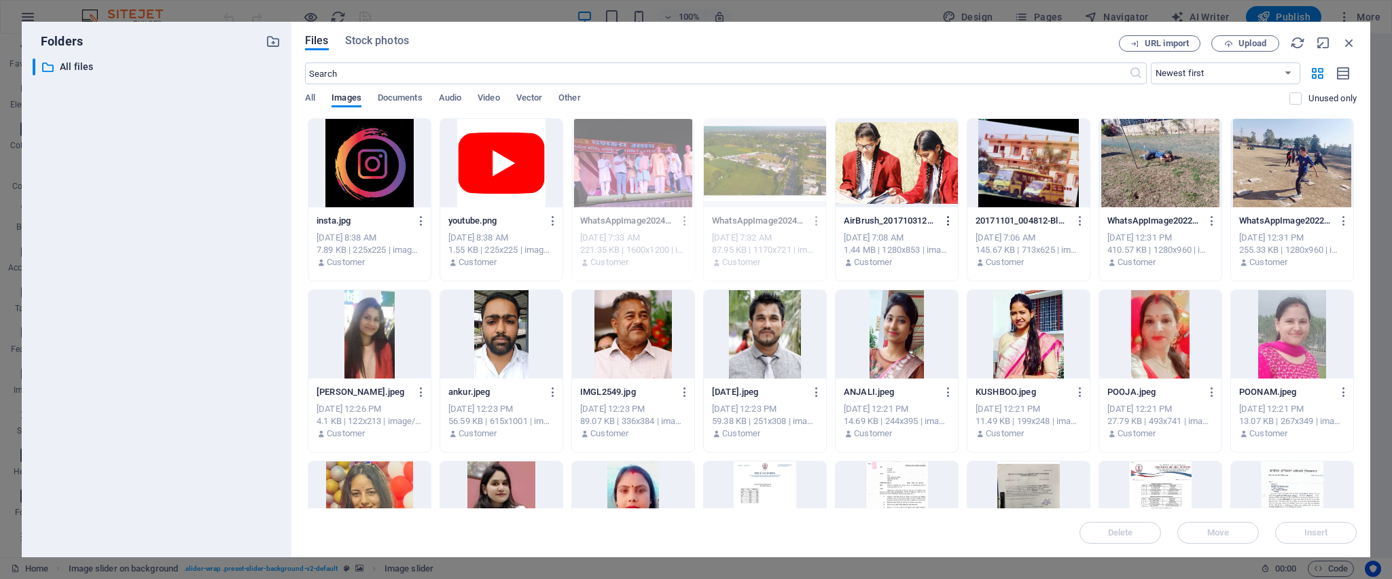
click at [927, 221] on icon "button" at bounding box center [948, 221] width 13 height 12
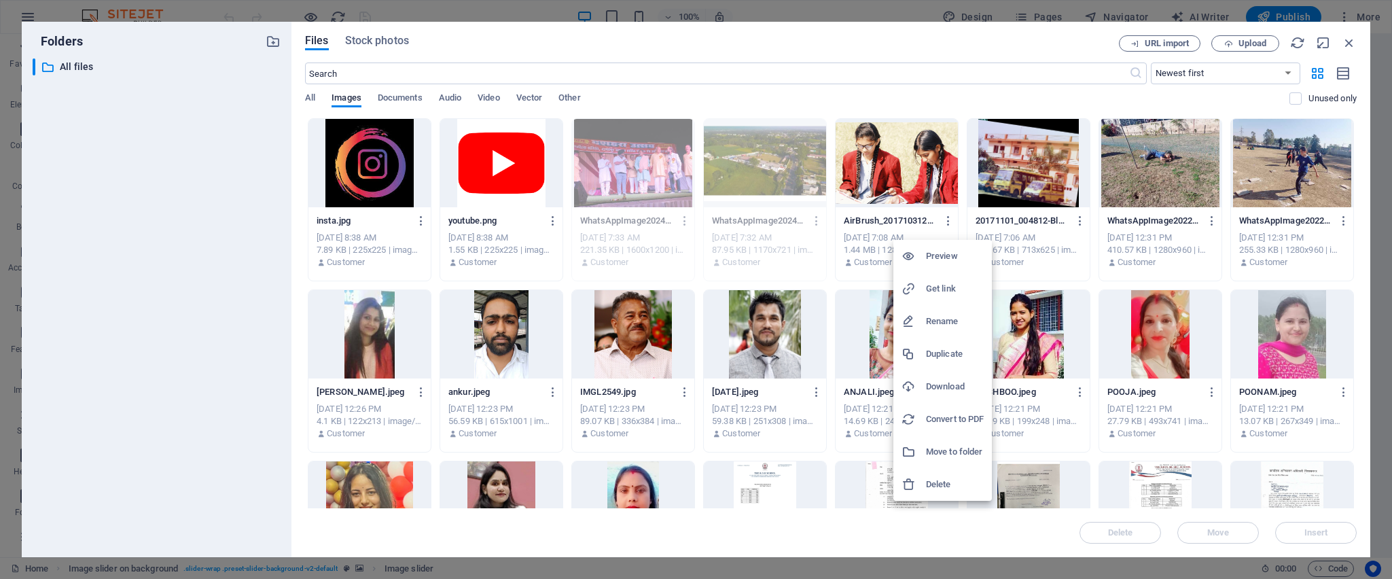
click at [917, 385] on li "Delete" at bounding box center [942, 484] width 99 height 33
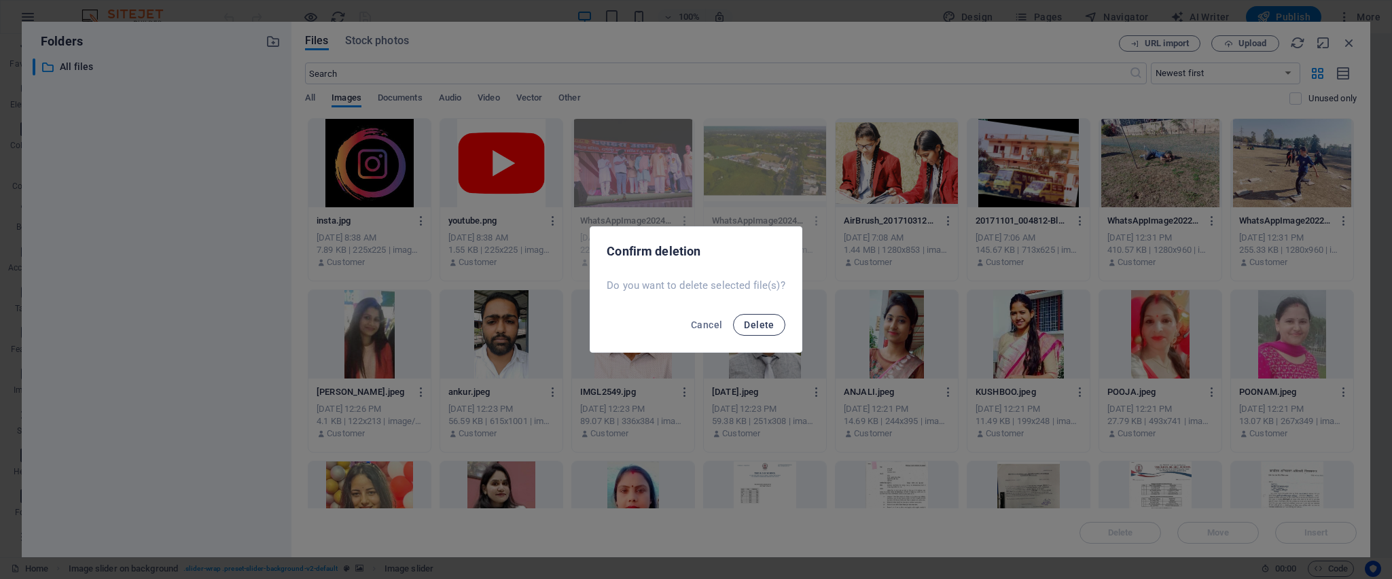
click at [759, 331] on button "Delete" at bounding box center [759, 325] width 52 height 22
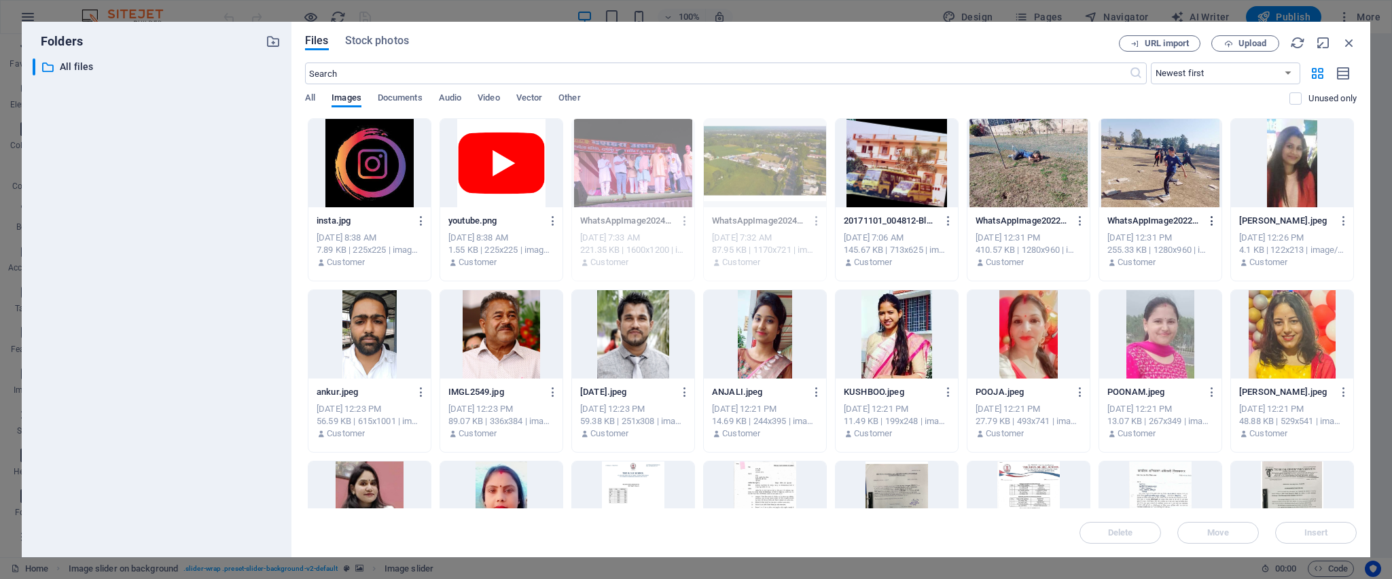
click at [927, 220] on icon "button" at bounding box center [1212, 221] width 13 height 12
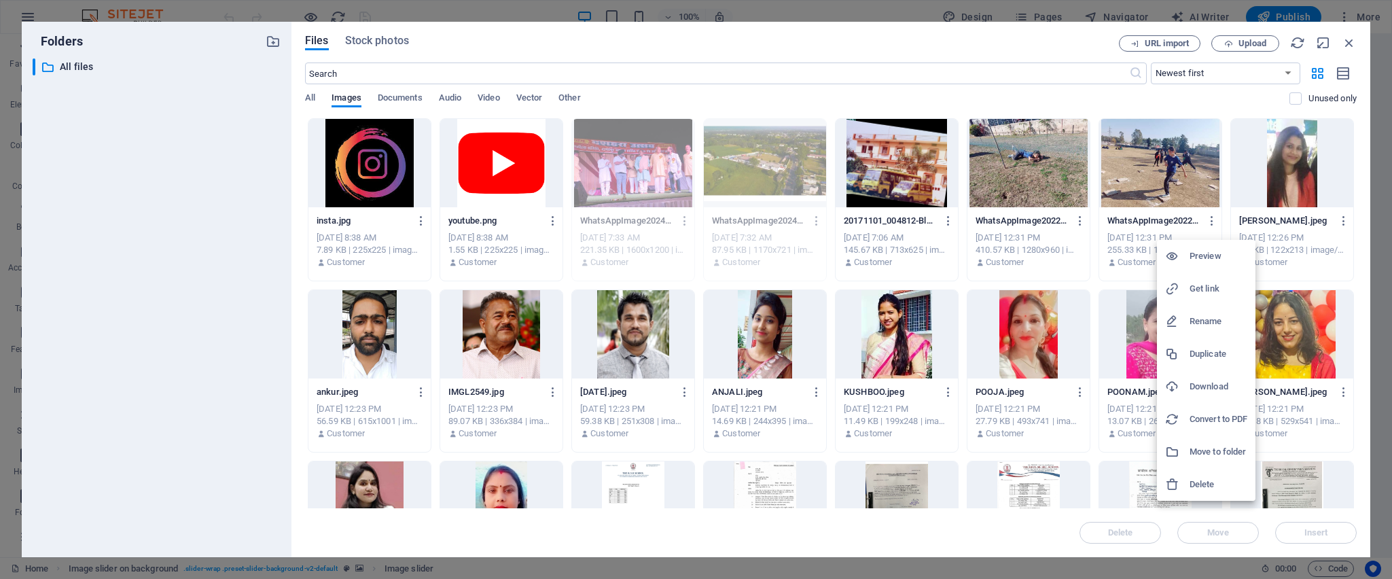
click at [927, 385] on icon at bounding box center [1172, 485] width 14 height 14
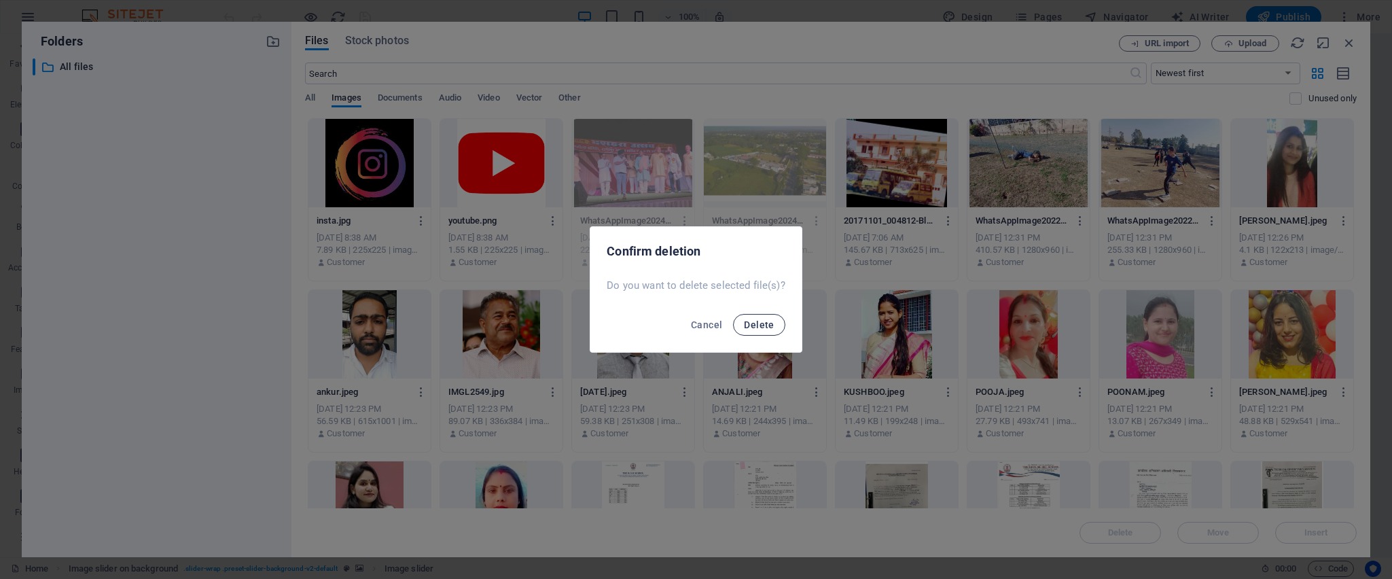
click at [755, 322] on span "Delete" at bounding box center [759, 324] width 30 height 11
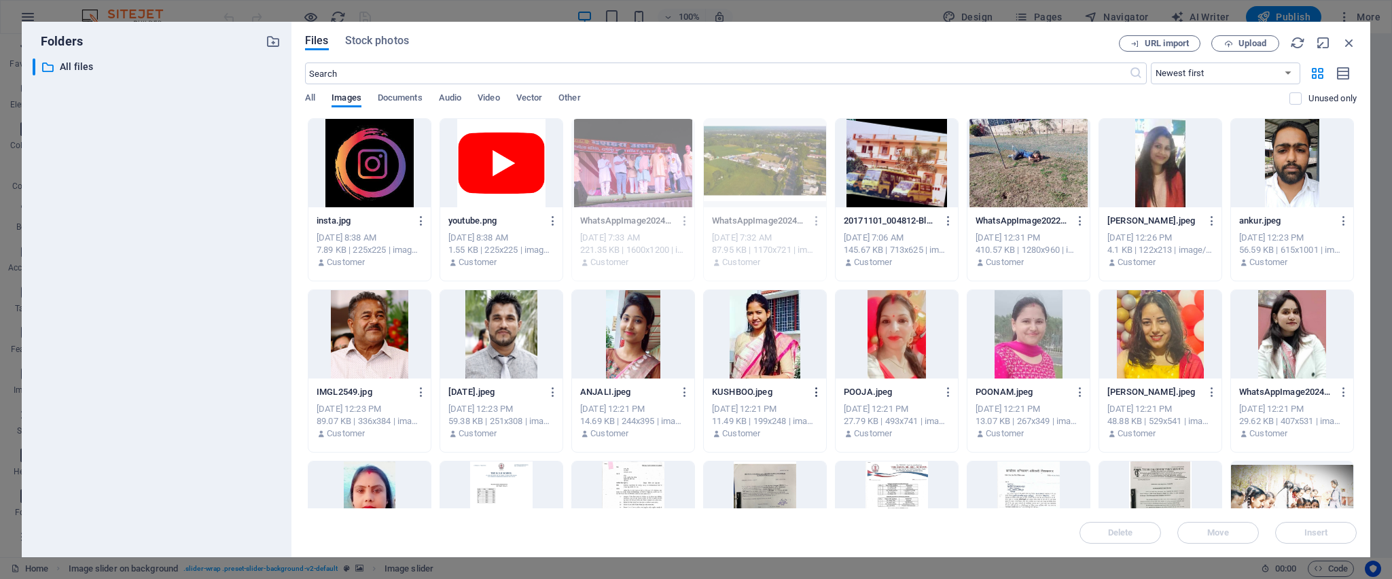
click at [813, 385] on icon "button" at bounding box center [816, 392] width 13 height 12
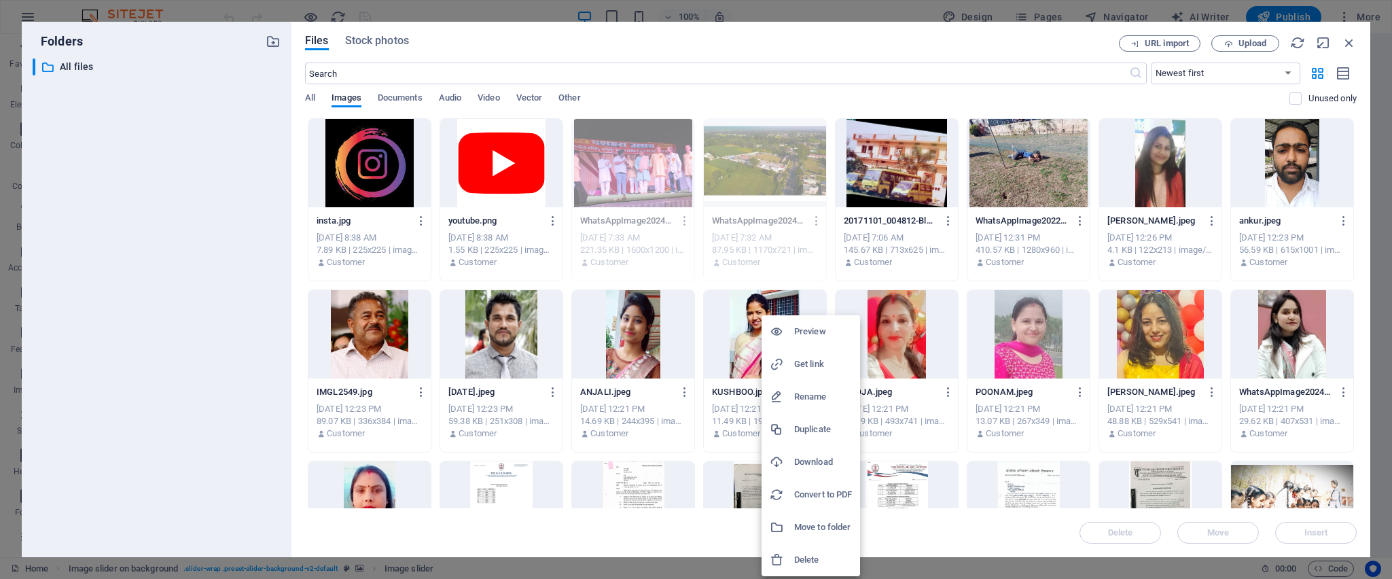
click at [802, 385] on h6 "Delete" at bounding box center [823, 560] width 58 height 16
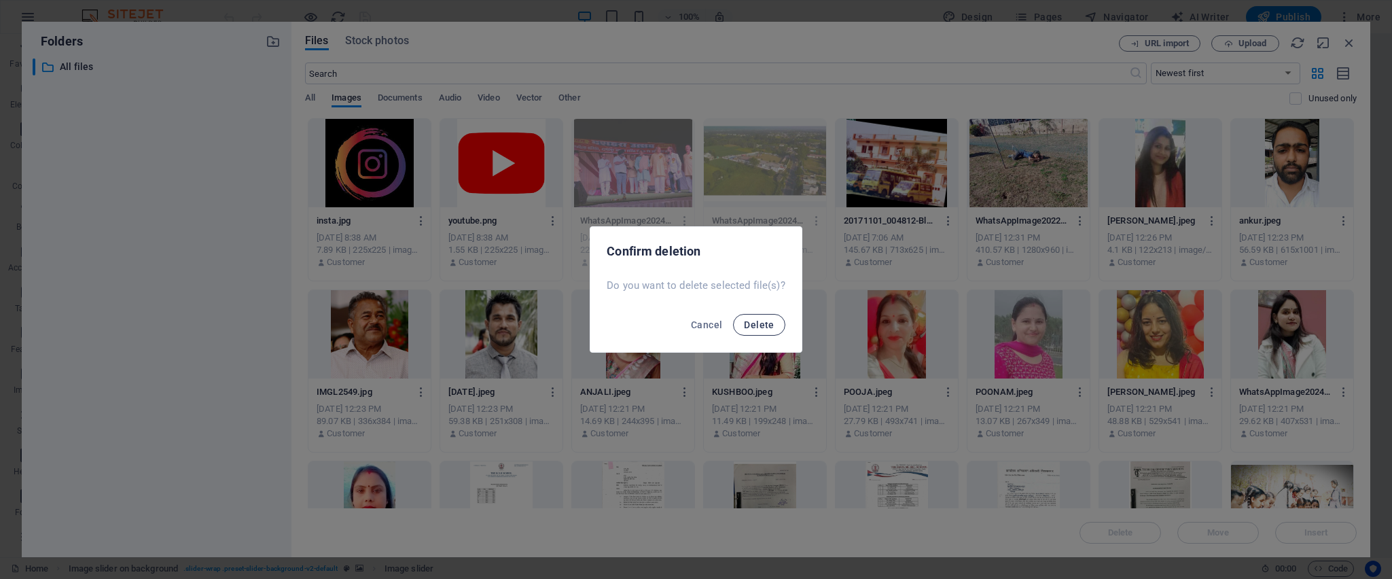
click at [750, 328] on span "Delete" at bounding box center [759, 324] width 30 height 11
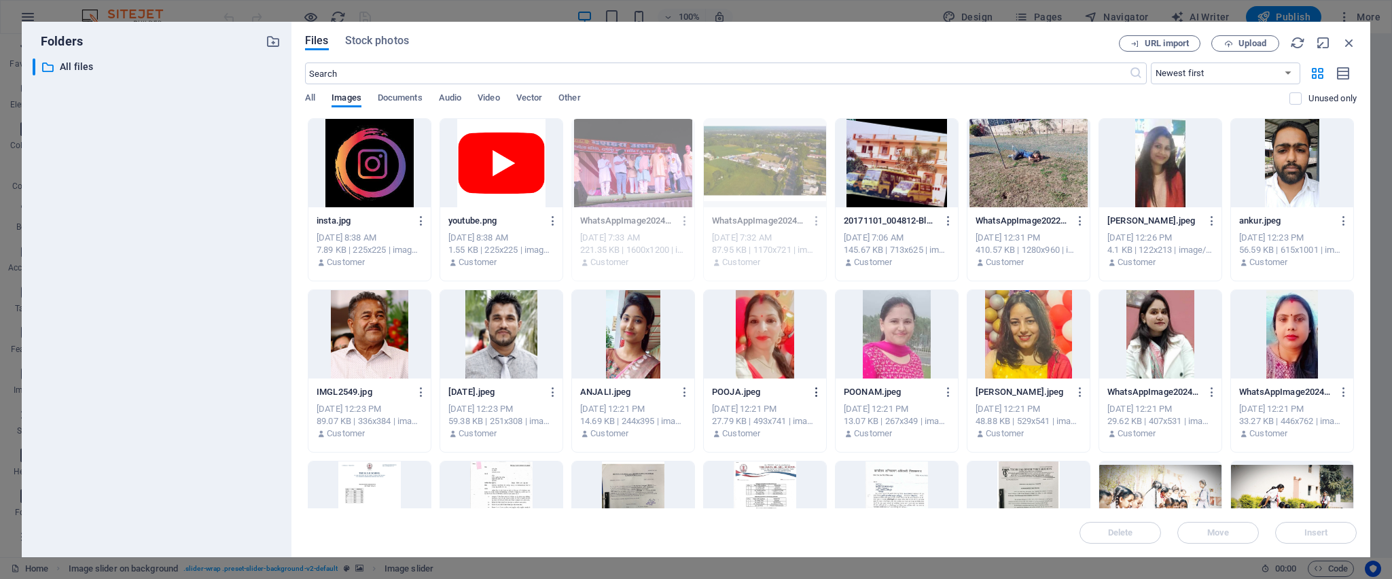
click at [813, 385] on icon "button" at bounding box center [816, 392] width 13 height 12
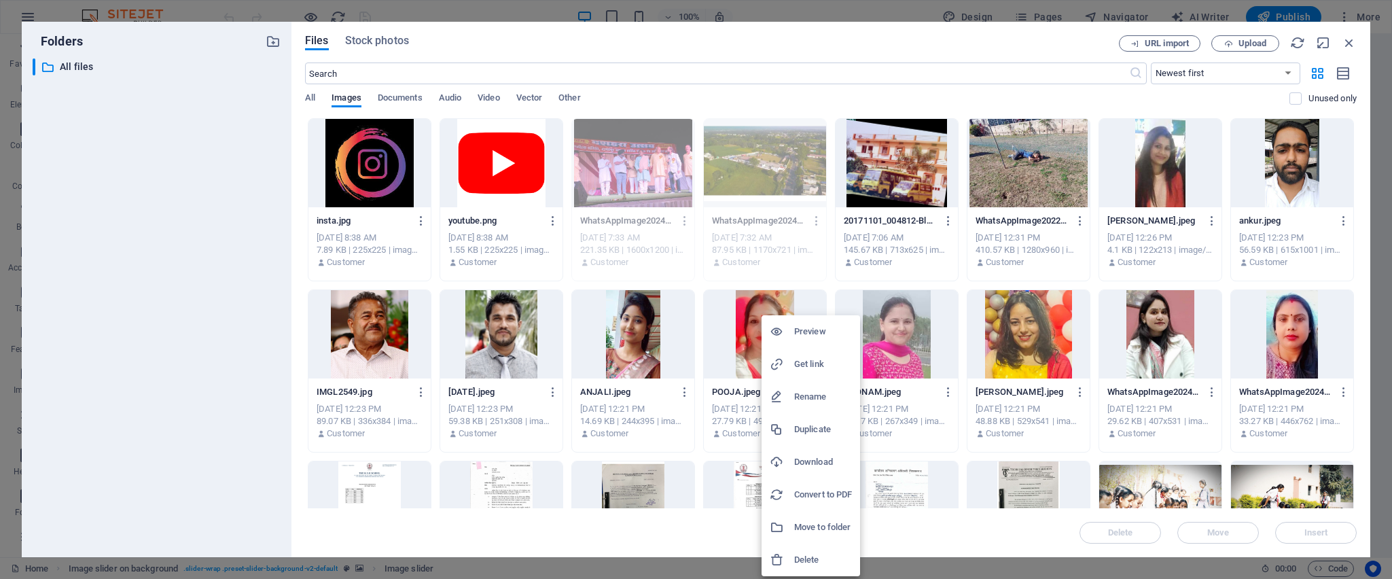
click at [799, 385] on h6 "Delete" at bounding box center [823, 560] width 58 height 16
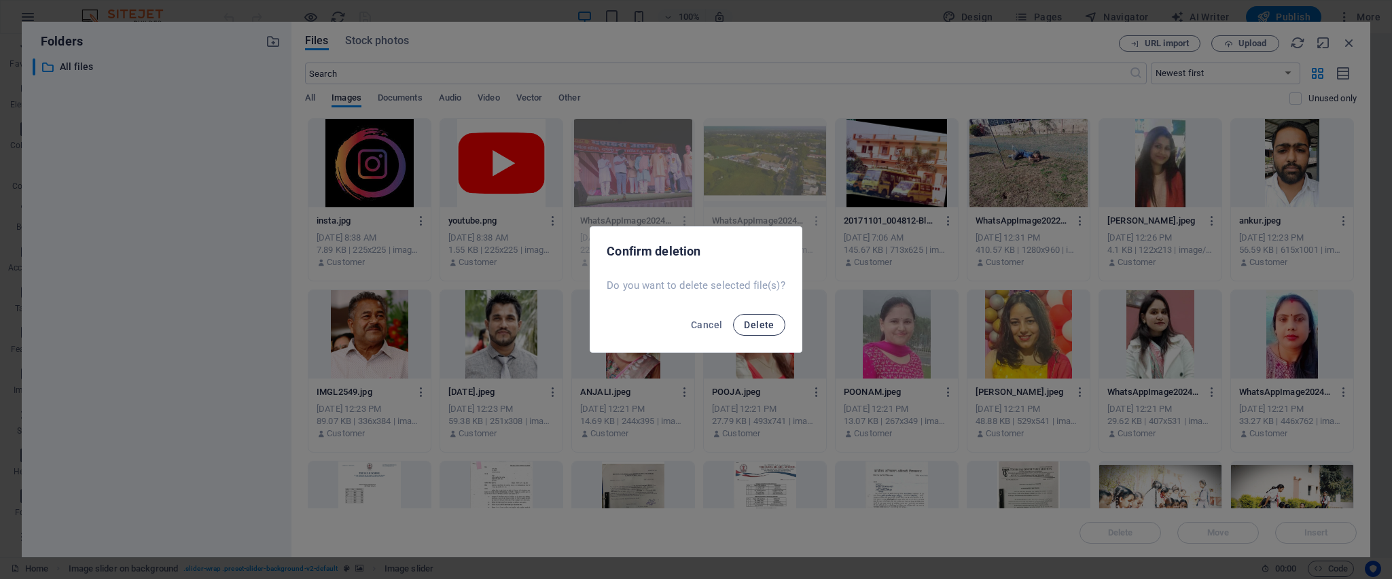
click at [753, 328] on span "Delete" at bounding box center [759, 324] width 30 height 11
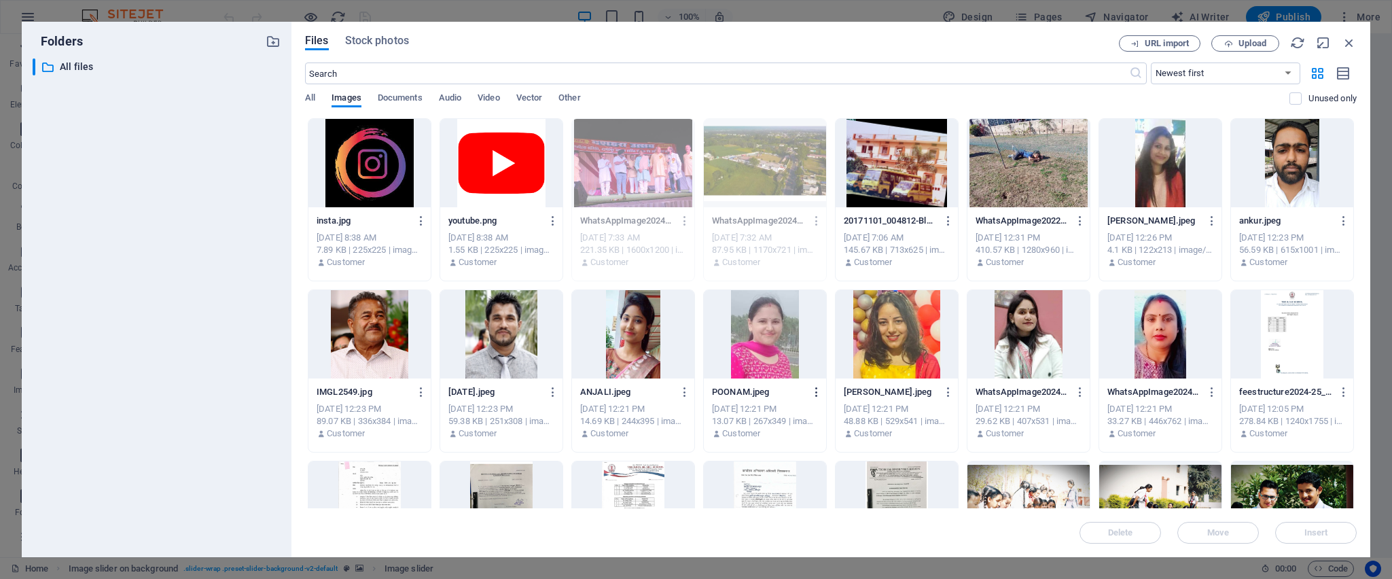
click at [814, 385] on icon "button" at bounding box center [816, 392] width 13 height 12
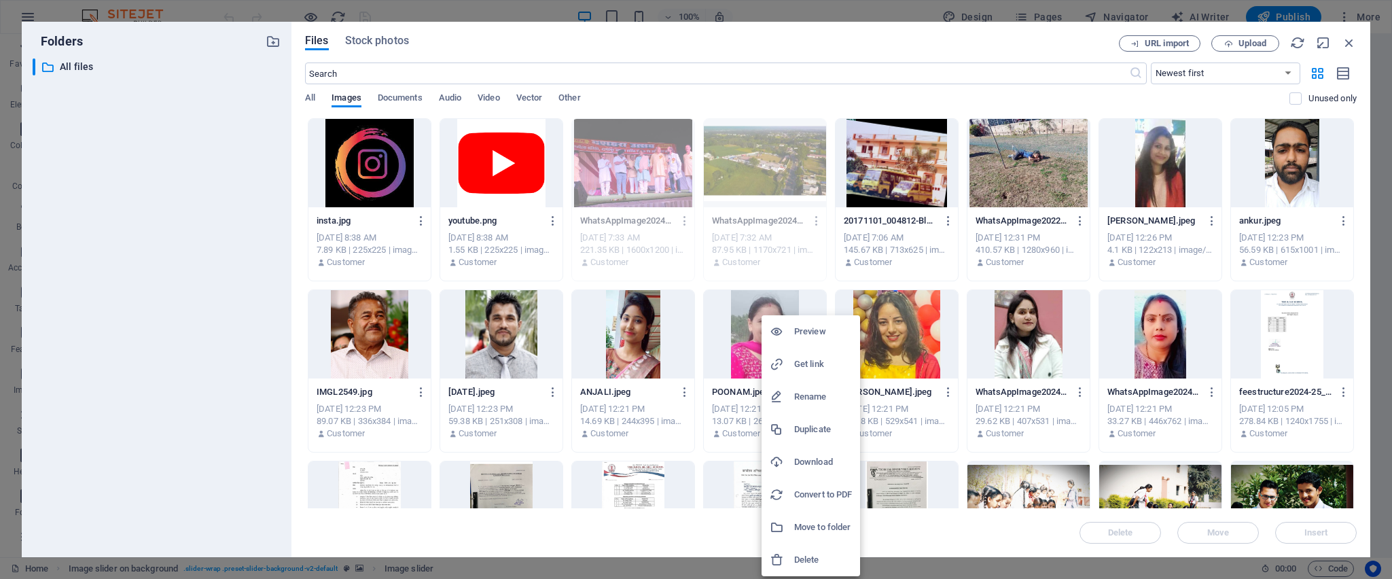
click at [815, 385] on h6 "Delete" at bounding box center [823, 560] width 58 height 16
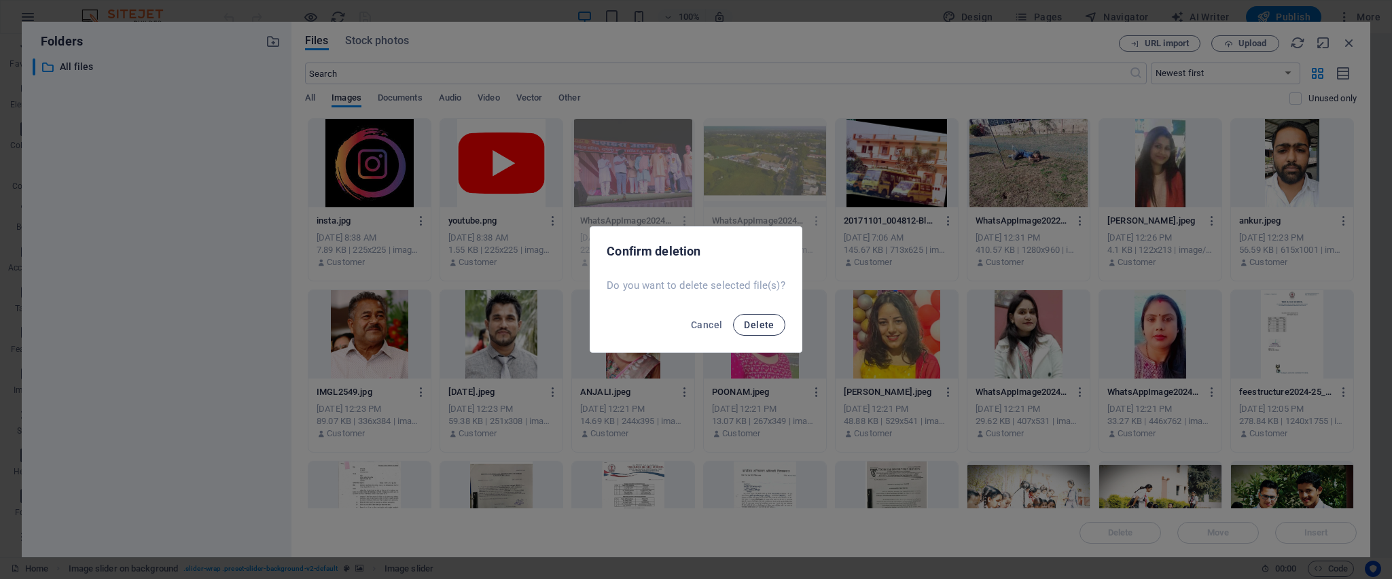
click at [756, 328] on span "Delete" at bounding box center [759, 324] width 30 height 11
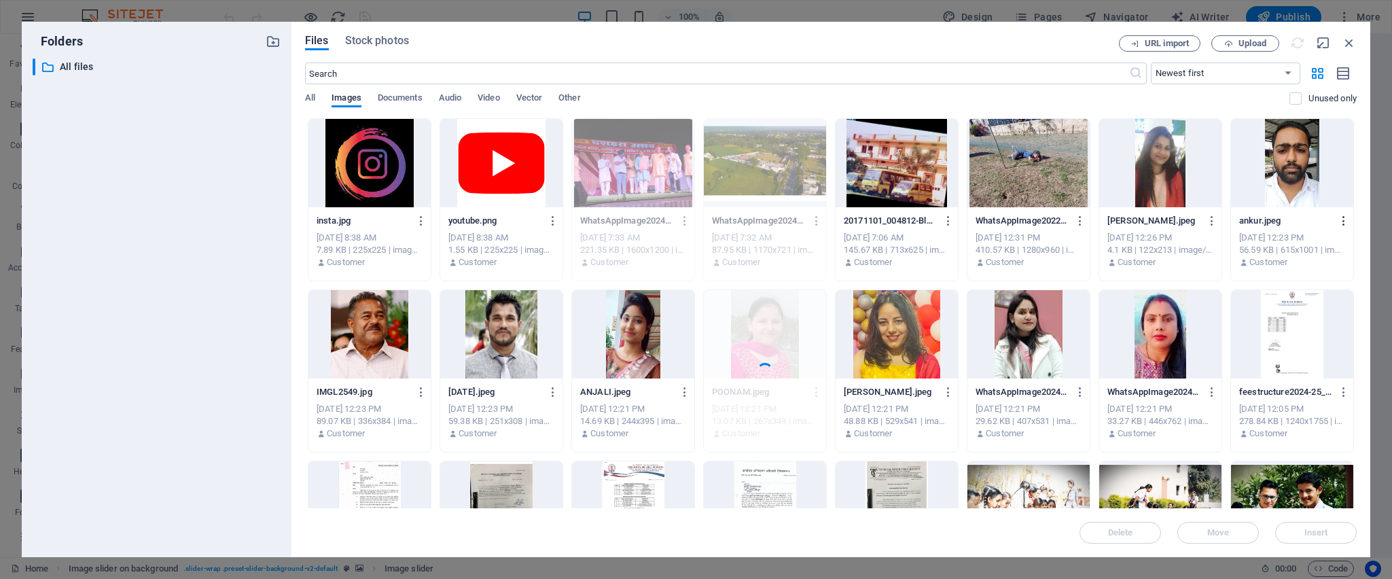
click at [927, 222] on icon "button" at bounding box center [1344, 221] width 13 height 12
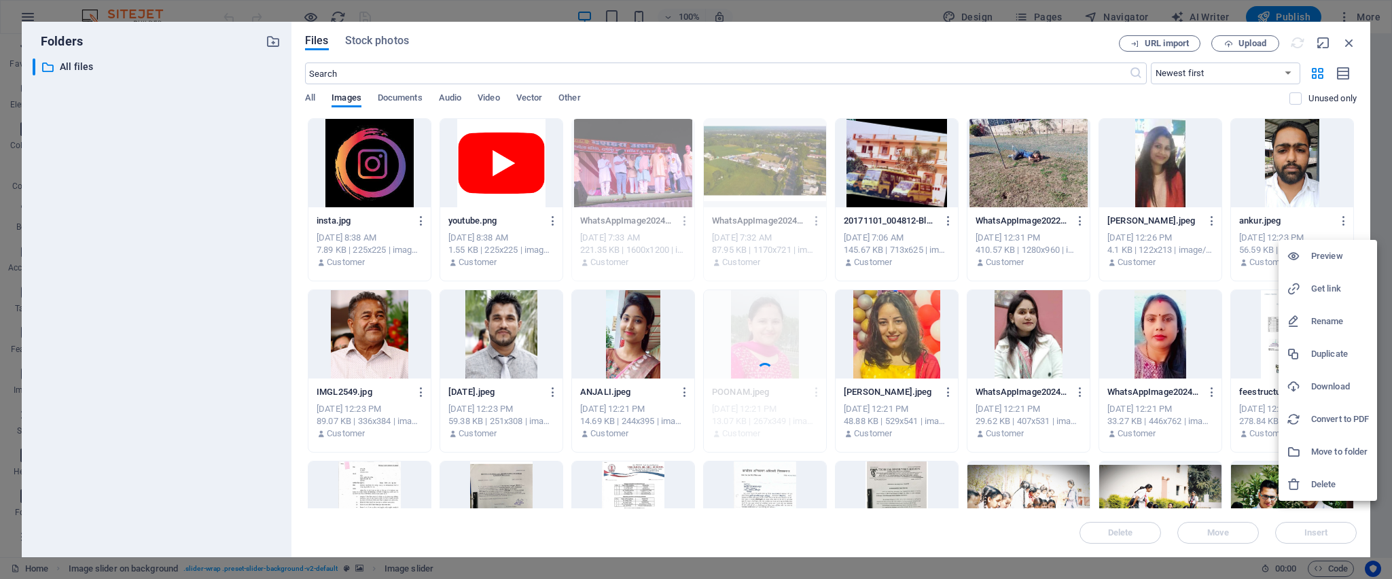
click at [927, 385] on li "Delete" at bounding box center [1327, 484] width 99 height 33
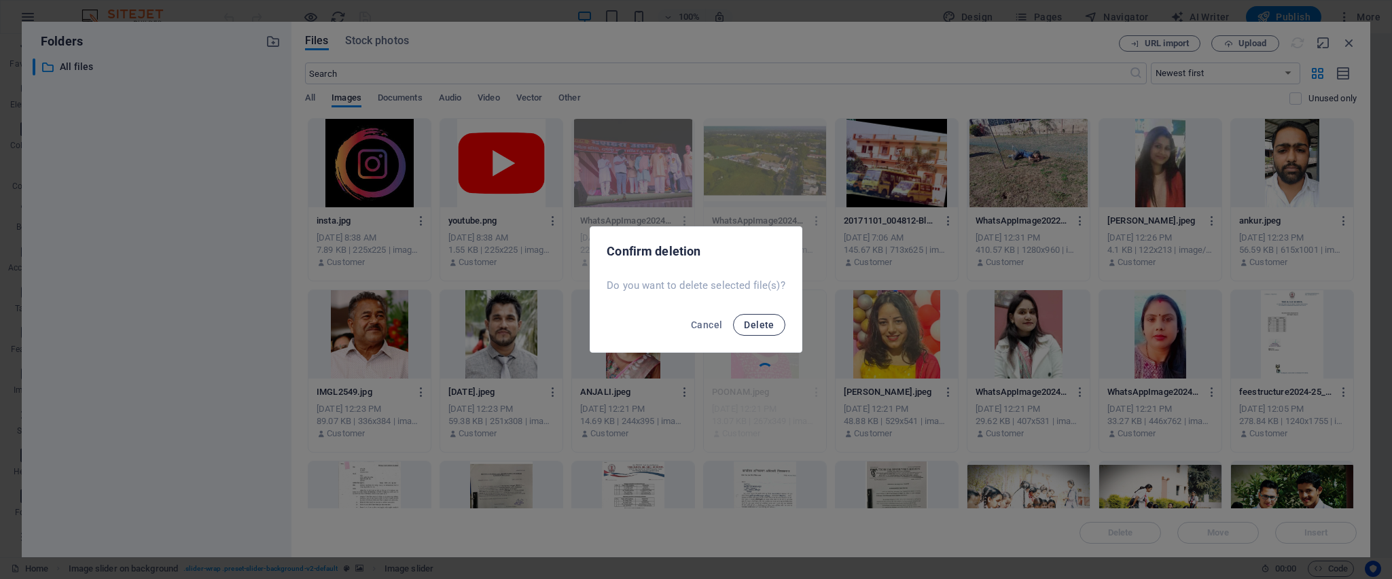
click at [761, 325] on span "Delete" at bounding box center [759, 324] width 30 height 11
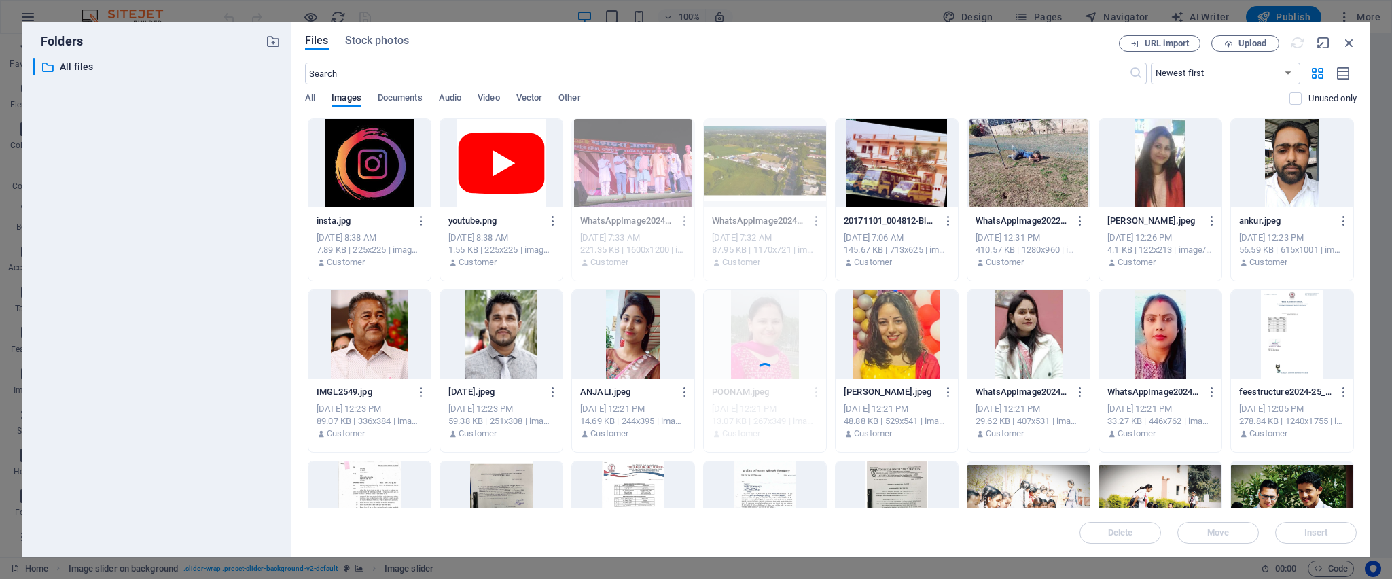
drag, startPoint x: 1354, startPoint y: 251, endPoint x: 1358, endPoint y: 406, distance: 154.9
click at [927, 385] on div "Files Stock photos URL import Upload ​ Newest first Oldest first Name (A-Z) Nam…" at bounding box center [830, 289] width 1079 height 535
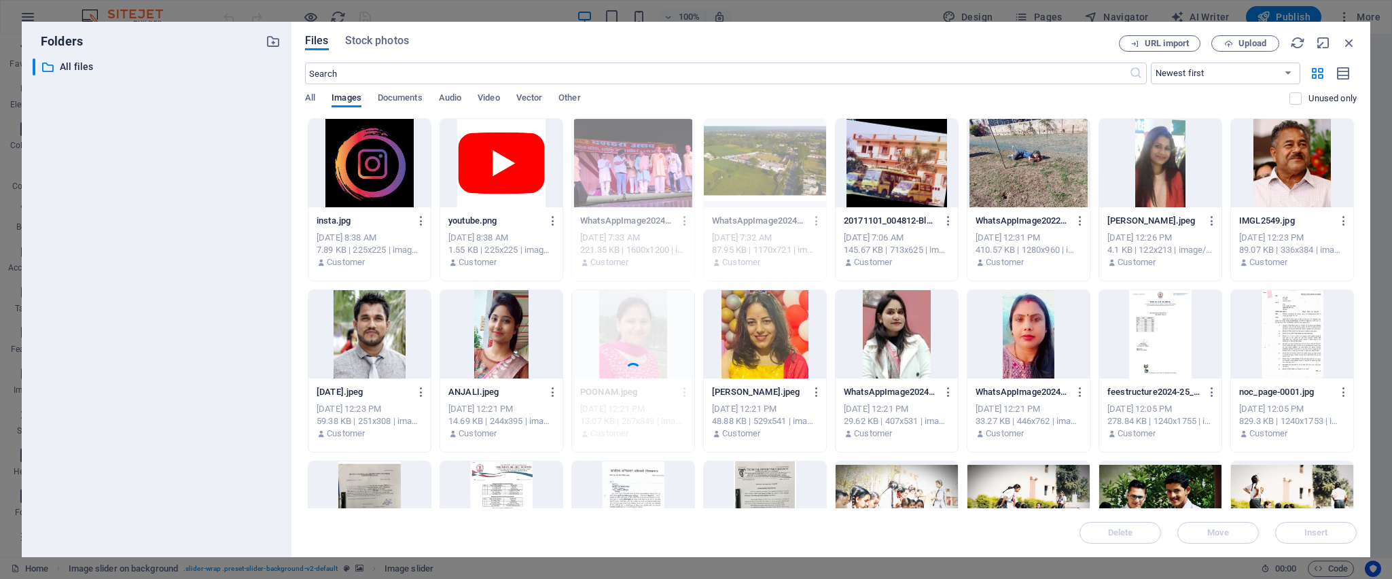
drag, startPoint x: 1354, startPoint y: 332, endPoint x: 1351, endPoint y: 435, distance: 102.6
click at [927, 385] on div "insta.jpg insta.jpg [DATE] 8:38 AM 7.89 KB | 225x225 | image/jpeg Customer yout…" at bounding box center [831, 456] width 1052 height 677
click at [815, 385] on icon "button" at bounding box center [816, 392] width 13 height 12
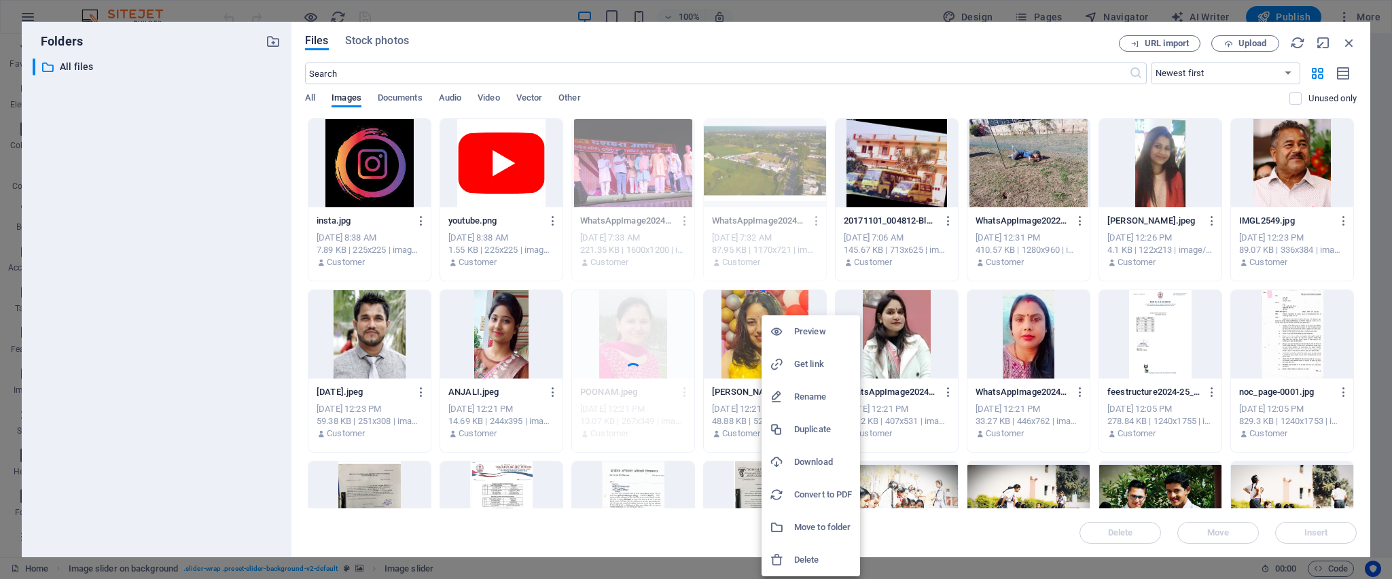
click at [808, 385] on h6 "Delete" at bounding box center [823, 560] width 58 height 16
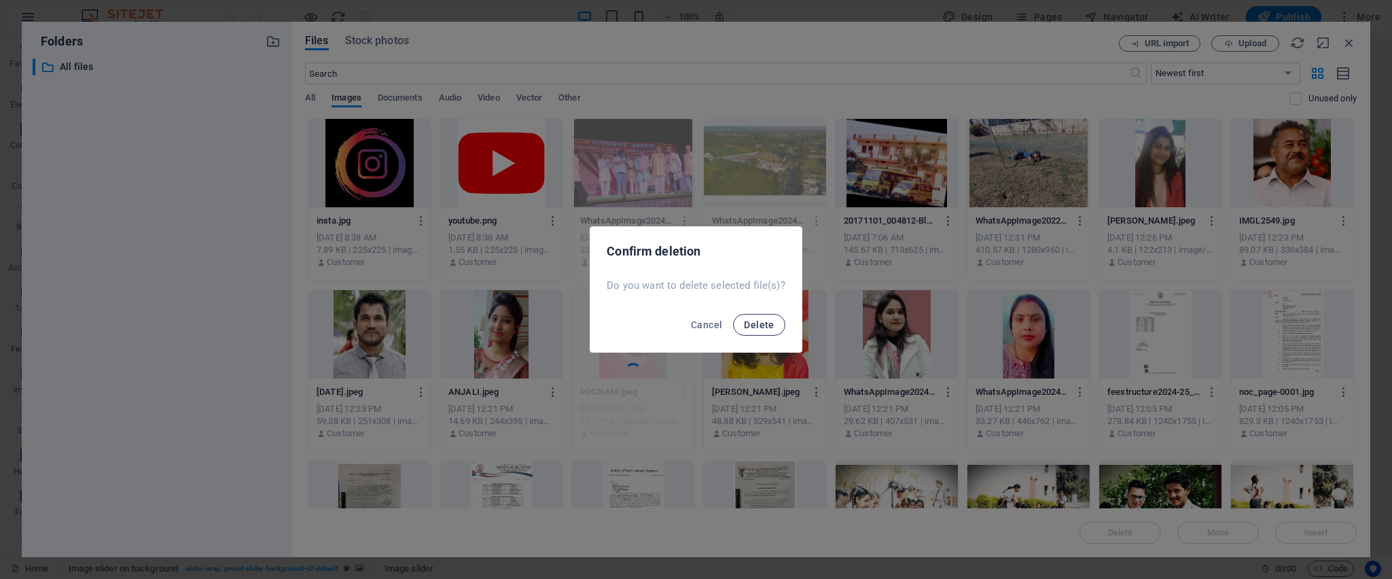
click at [746, 323] on span "Delete" at bounding box center [759, 324] width 30 height 11
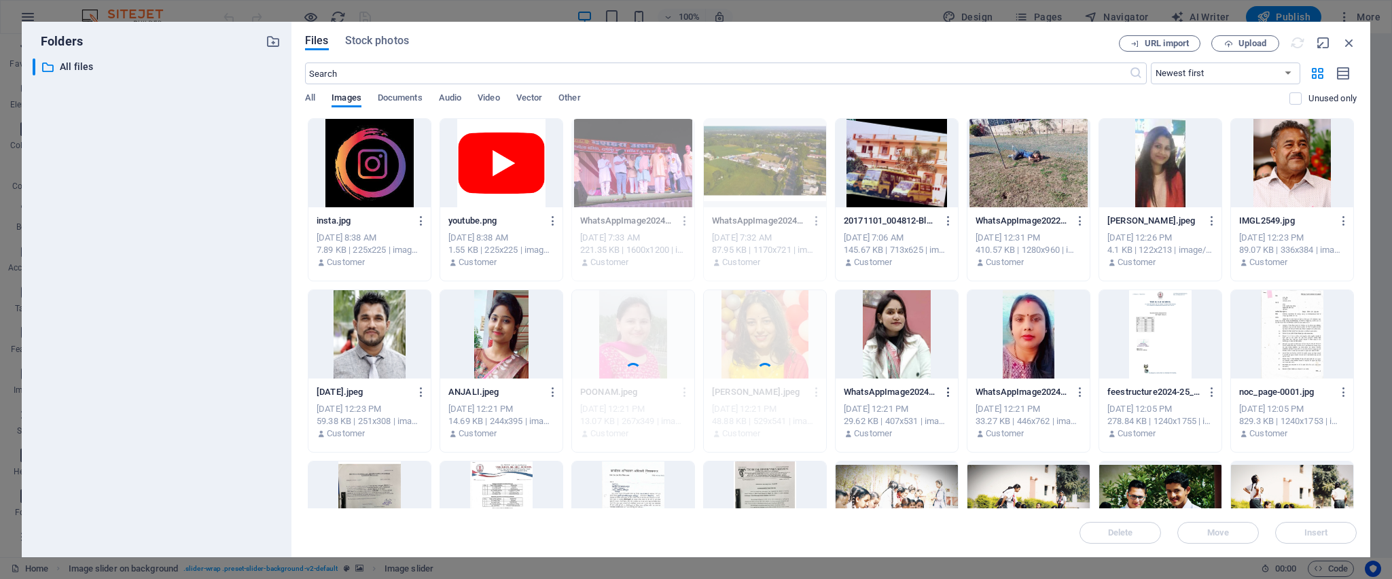
click at [927, 385] on icon "button" at bounding box center [948, 392] width 13 height 12
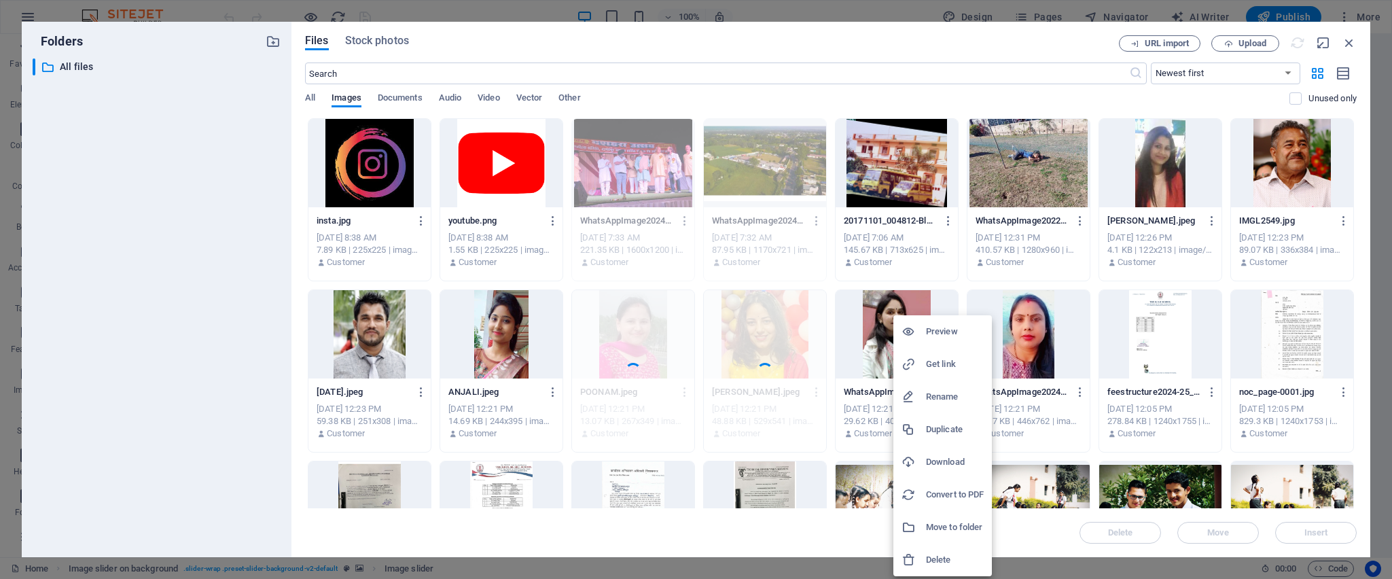
click at [927, 385] on li "Delete" at bounding box center [942, 559] width 99 height 33
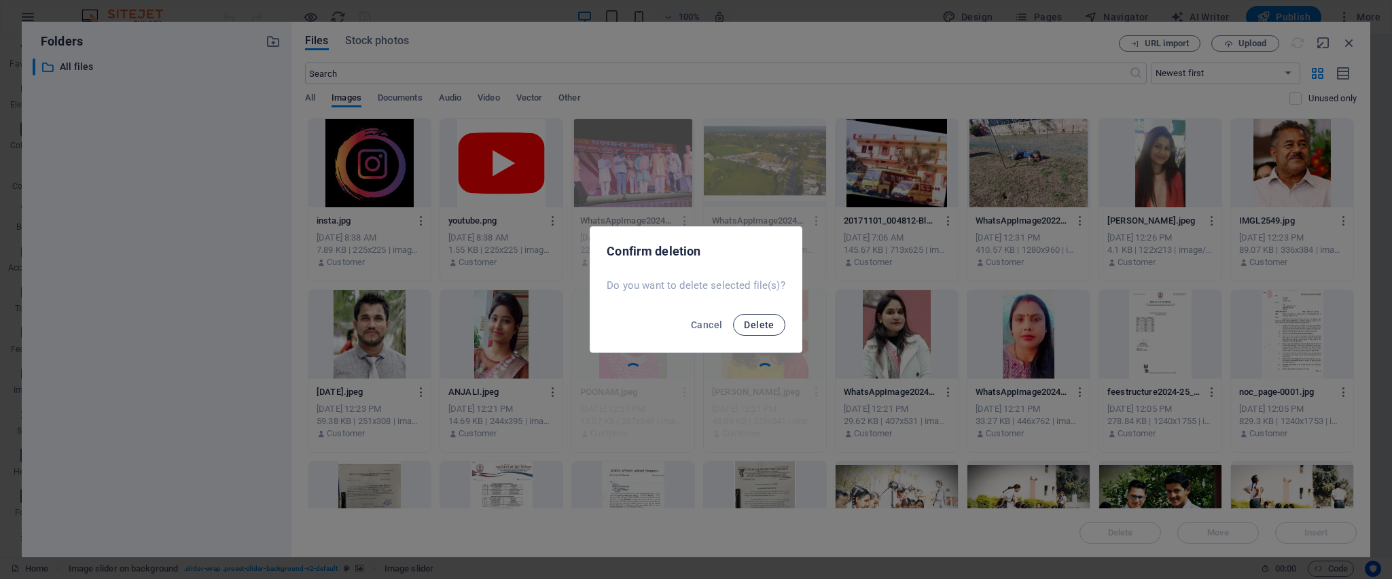
click at [748, 319] on span "Delete" at bounding box center [759, 324] width 30 height 11
